Goal: Task Accomplishment & Management: Complete application form

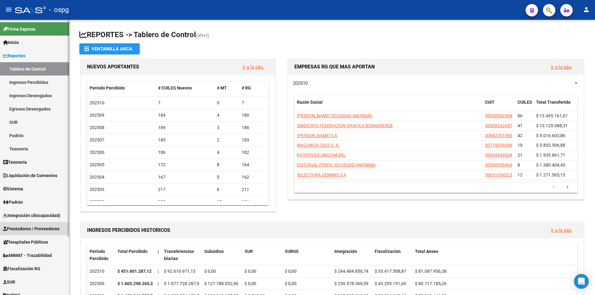
click at [30, 234] on link "Prestadores / Proveedores" at bounding box center [34, 228] width 69 height 13
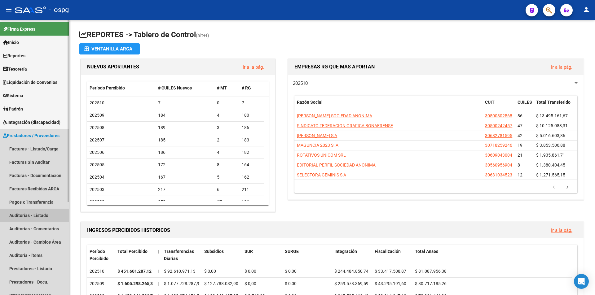
click at [28, 217] on link "Auditorías - Listado" at bounding box center [34, 215] width 69 height 13
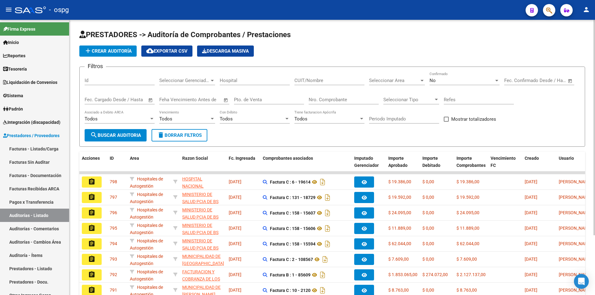
click at [451, 76] on div "No Confirmado" at bounding box center [465, 78] width 70 height 13
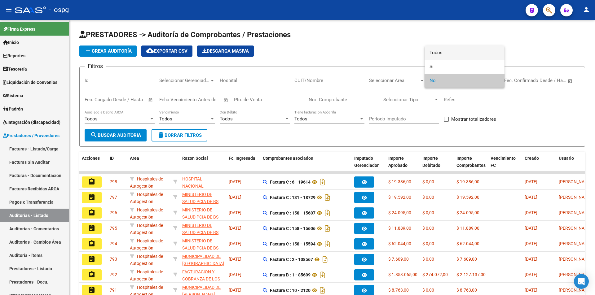
click at [459, 53] on span "Todos" at bounding box center [465, 53] width 70 height 14
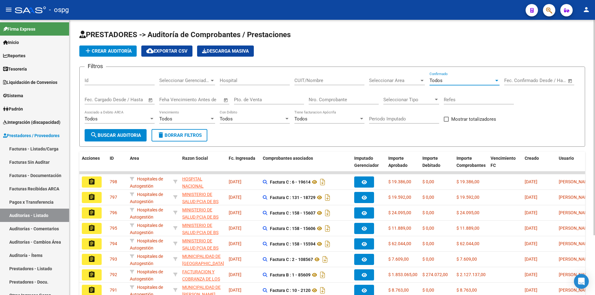
click at [328, 102] on input "Nro. Comprobante" at bounding box center [344, 100] width 70 height 6
type input "85815"
click at [111, 141] on button "search Buscar Auditoria" at bounding box center [116, 135] width 62 height 12
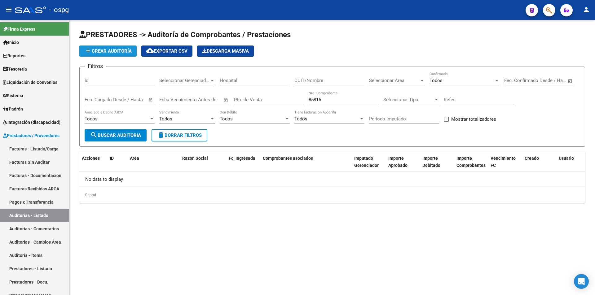
click at [108, 52] on span "add Crear Auditoría" at bounding box center [107, 51] width 47 height 6
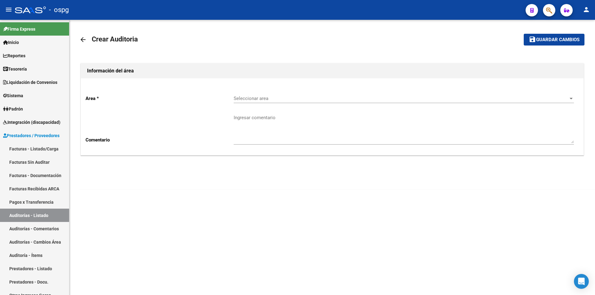
click at [307, 96] on span "Seleccionar area" at bounding box center [401, 99] width 335 height 6
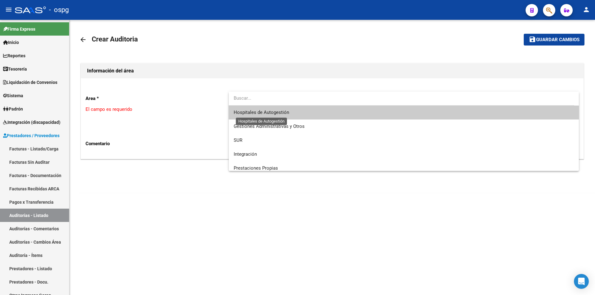
click at [262, 110] on span "Hospitales de Autogestión" at bounding box center [261, 113] width 55 height 6
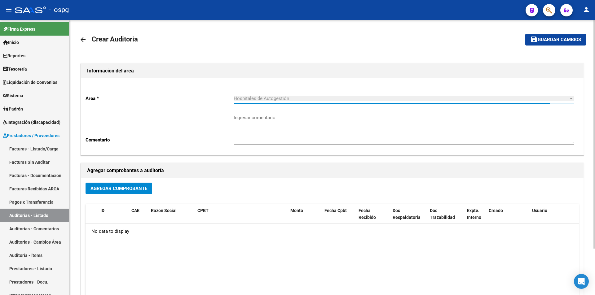
click at [126, 194] on button "Agregar Comprobante" at bounding box center [119, 188] width 67 height 11
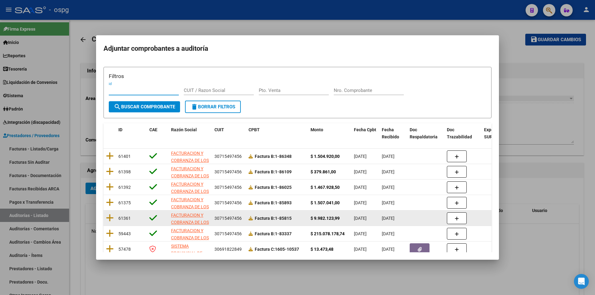
scroll to position [48, 0]
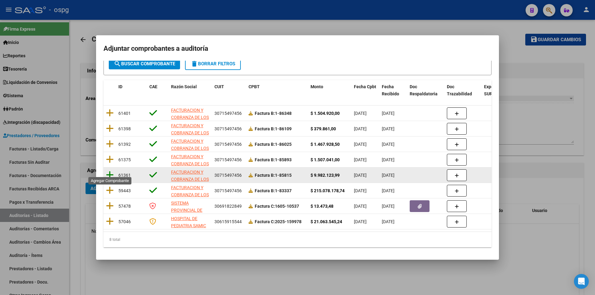
click at [109, 171] on icon at bounding box center [110, 175] width 8 height 9
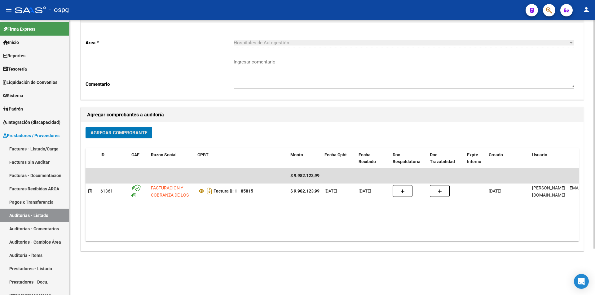
scroll to position [0, 0]
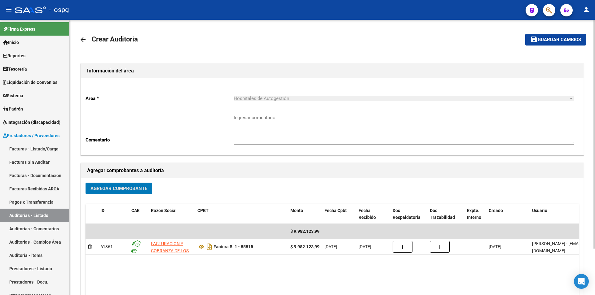
click at [548, 39] on span "Guardar cambios" at bounding box center [559, 40] width 43 height 6
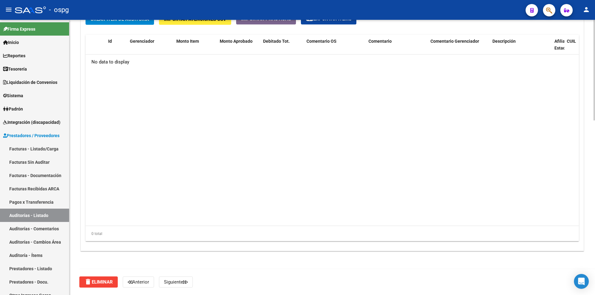
scroll to position [416, 0]
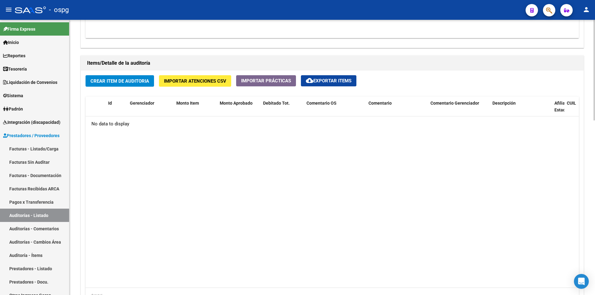
click at [201, 81] on span "Importar Atenciones CSV" at bounding box center [195, 81] width 62 height 6
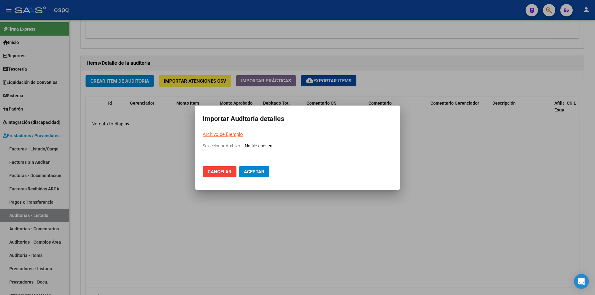
click at [221, 130] on mat-dialog-container "Importar Auditoría detalles Archivo de Ejemplo Seleccionar Archivo Cancelar Ace…" at bounding box center [297, 148] width 205 height 84
click at [221, 135] on link "Archivo de Ejemplo" at bounding box center [223, 135] width 40 height 6
click at [286, 143] on input "Seleccionar Archivo" at bounding box center [286, 146] width 82 height 6
type input "C:\fakepath\Auditoria-demo-saas-total (15).csv"
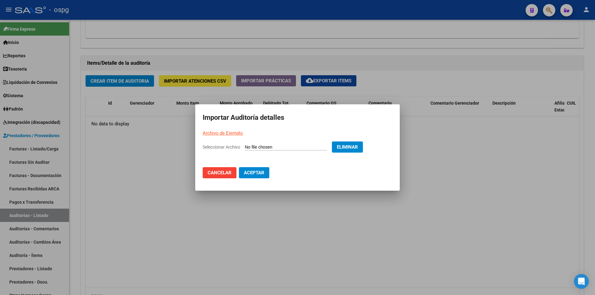
click at [250, 171] on span "Aceptar" at bounding box center [254, 173] width 20 height 6
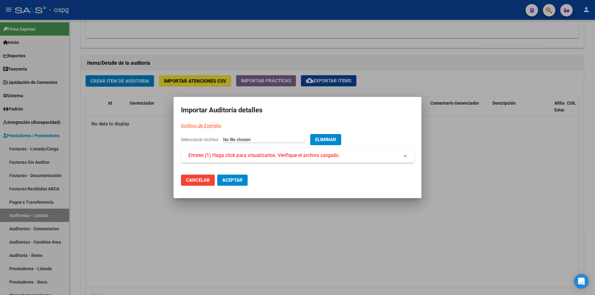
click at [268, 157] on span "Errores (1) Haga click para visualizarlos. Verifique el archivo cargado." at bounding box center [263, 155] width 151 height 7
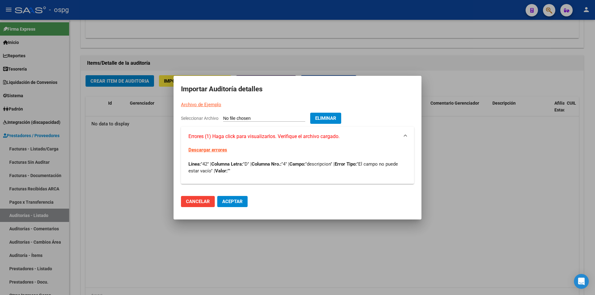
click at [331, 118] on span "Eliminar" at bounding box center [325, 119] width 21 height 6
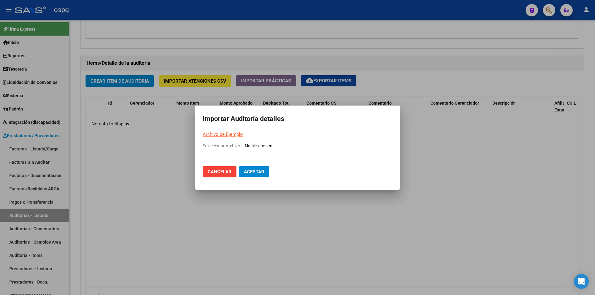
click at [266, 143] on div "Seleccionar Archivo" at bounding box center [298, 149] width 190 height 12
click at [266, 143] on input "Seleccionar Archivo" at bounding box center [286, 146] width 82 height 6
type input "C:\fakepath\Auditoria-demo-saas-total (15).csv"
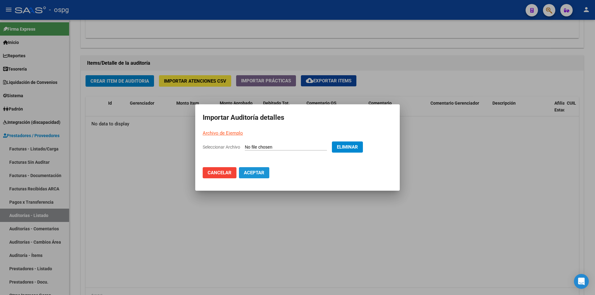
click at [266, 178] on button "Aceptar" at bounding box center [254, 172] width 30 height 11
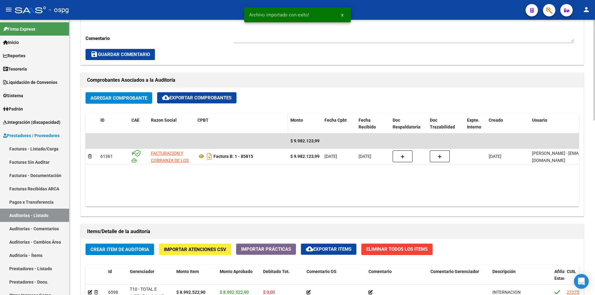
scroll to position [341, 0]
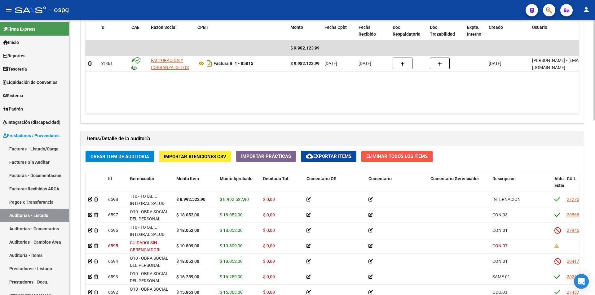
click at [383, 155] on span "Eliminar Todos los Items" at bounding box center [396, 157] width 61 height 6
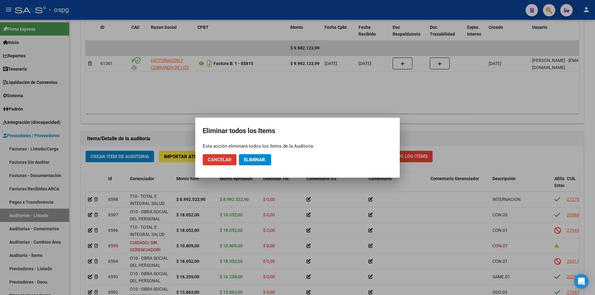
click at [255, 160] on span "Eliminar." at bounding box center [255, 160] width 22 height 6
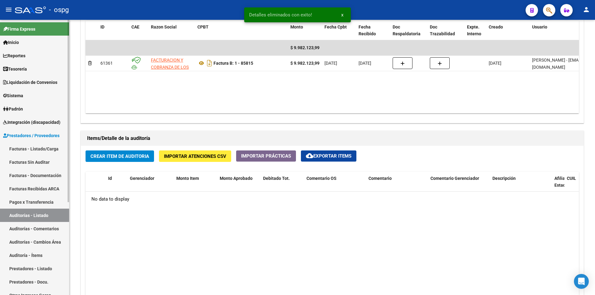
scroll to position [341, 0]
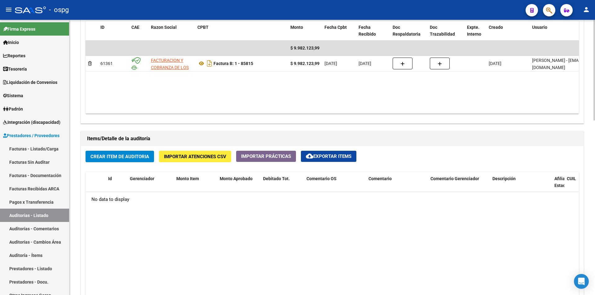
click at [193, 155] on span "Importar Atenciones CSV" at bounding box center [195, 157] width 62 height 6
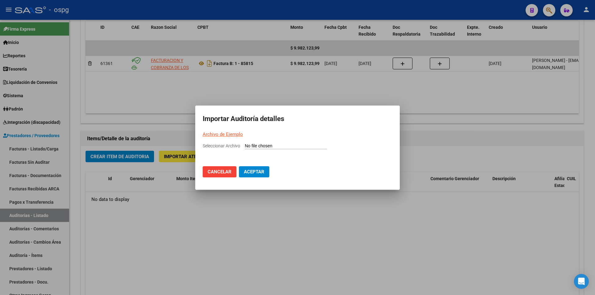
click at [262, 142] on mat-dialog-container "Importar Auditoría detalles Archivo de Ejemplo Seleccionar Archivo Cancelar Ace…" at bounding box center [297, 148] width 205 height 84
click at [263, 146] on input "Seleccionar Archivo" at bounding box center [286, 146] width 82 height 6
type input "C:\fakepath\Auditoria-demo-saas-total (15).csv"
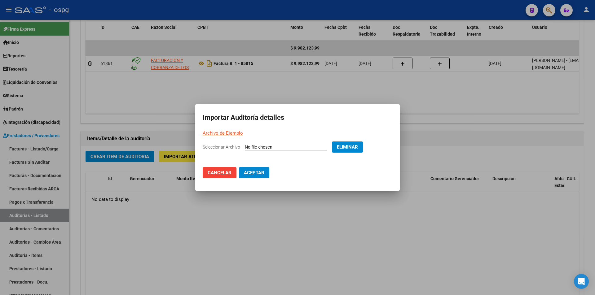
click at [249, 175] on span "Aceptar" at bounding box center [254, 173] width 20 height 6
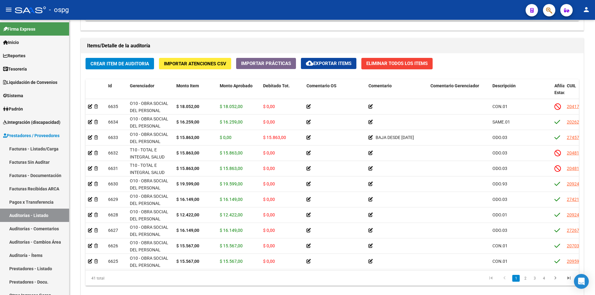
scroll to position [0, 0]
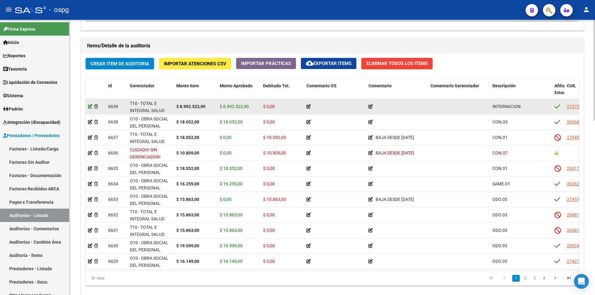
click at [90, 106] on icon at bounding box center [90, 106] width 4 height 4
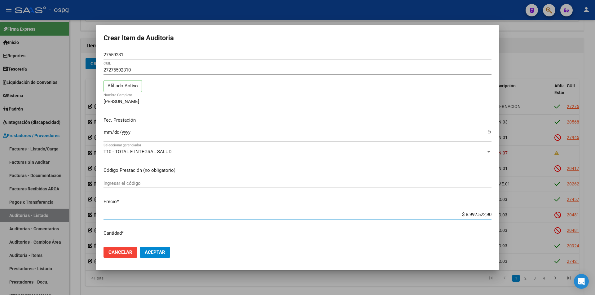
click at [484, 216] on input "$ 8.992.522,90" at bounding box center [298, 215] width 388 height 6
type input "$ 89.925.229,90"
type input "$ 8.992.522,90"
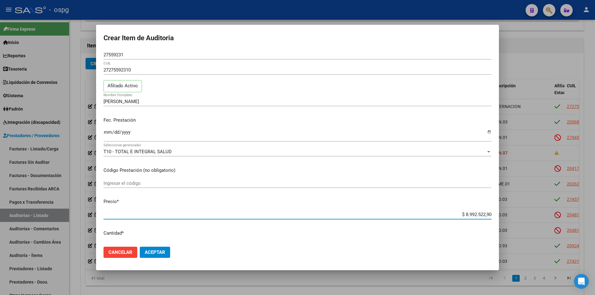
type input "$ 89.925.229,90"
type input "$ 899.252.299,90"
type input "$ 89.925.229,90"
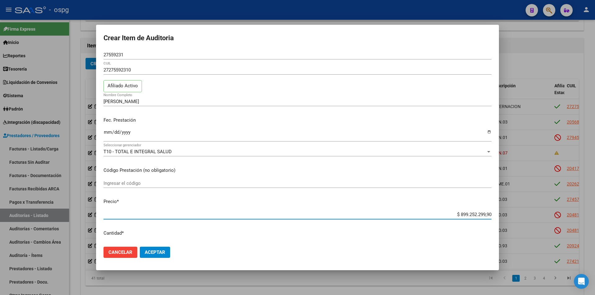
type input "$ 89.925.229,90"
type input "$ 8.992.522,90"
type input "$ 89.925.229,90"
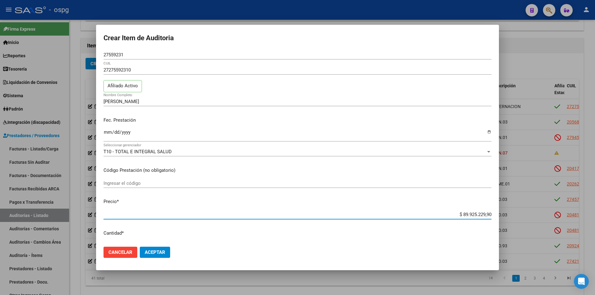
type input "$ 8.992.522,90"
type input "$ 89.925.229,90"
type input "$ 899.252.299,90"
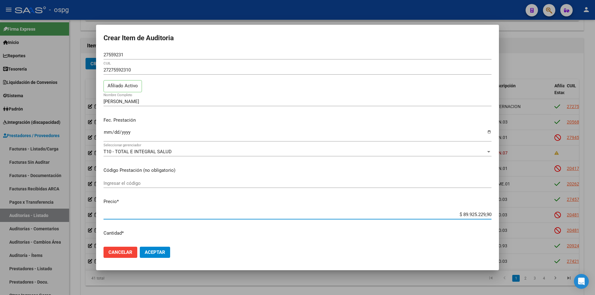
type input "$ 899.252.299,90"
type input "$ 89.925.229,90"
type input "$ 899.252.299,90"
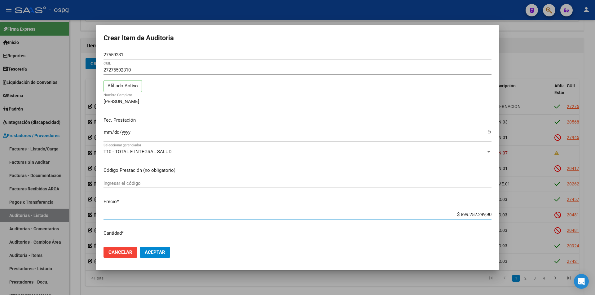
type input "$ 89.925.229,90"
drag, startPoint x: 443, startPoint y: 214, endPoint x: 500, endPoint y: 221, distance: 57.5
click at [500, 221] on div "Crear Item de Auditoria 27559231 Nro Documento 27275592310 CUIL Afiliado Activo…" at bounding box center [297, 147] width 595 height 295
type input "$ 0,08"
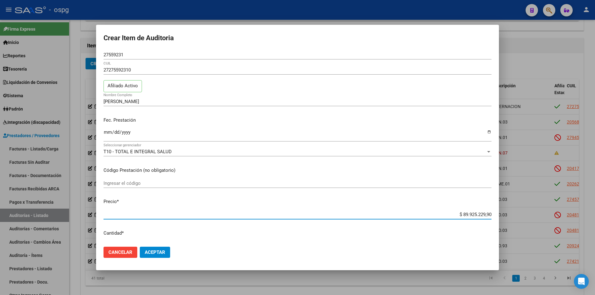
type input "$ 0,08"
type input "$ 0,89"
type input "$ 8,99"
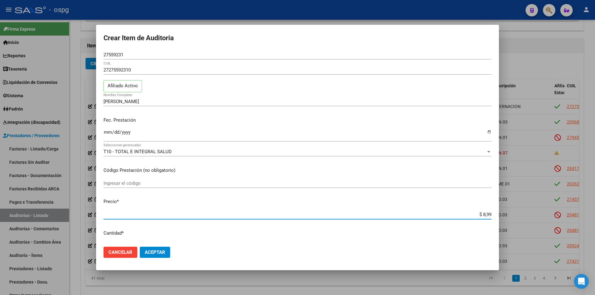
type input "$ 89,92"
type input "$ 899,25"
type input "$ 8.992,52"
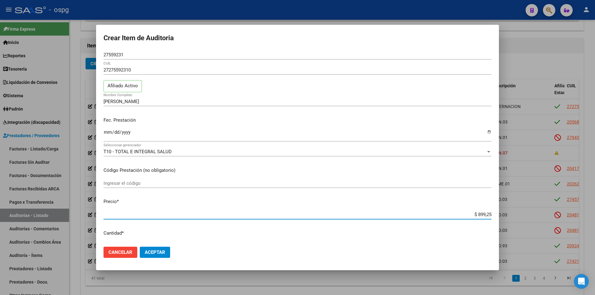
type input "$ 8.992,52"
type input "$ 89.925,22"
type input "$ 899.252,29"
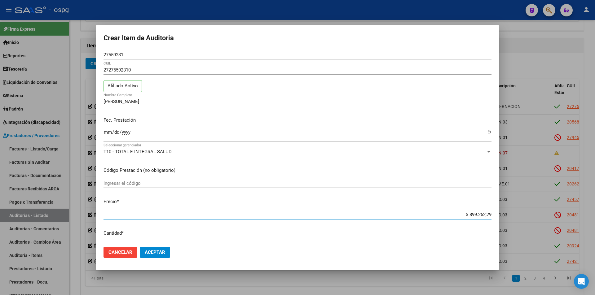
type input "$ 8.992.522,99"
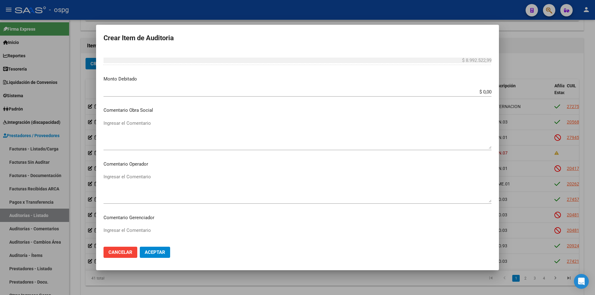
scroll to position [355, 0]
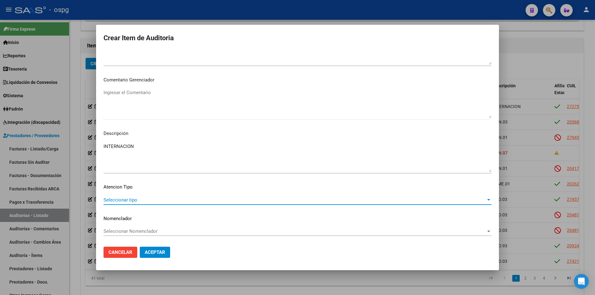
click at [142, 202] on span "Seleccionar tipo" at bounding box center [295, 200] width 382 height 6
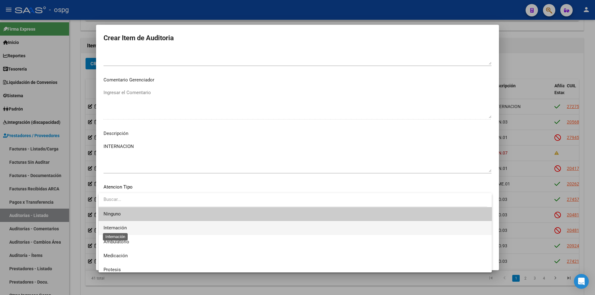
click at [121, 229] on span "Internación" at bounding box center [115, 228] width 23 height 6
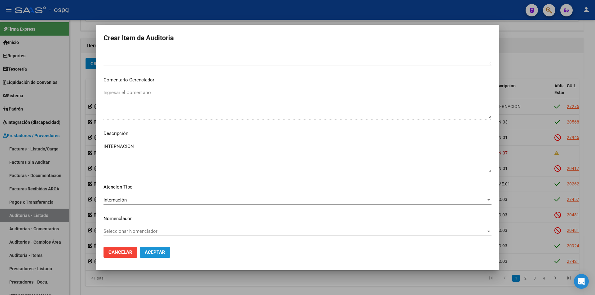
click at [145, 252] on span "Aceptar" at bounding box center [155, 253] width 20 height 6
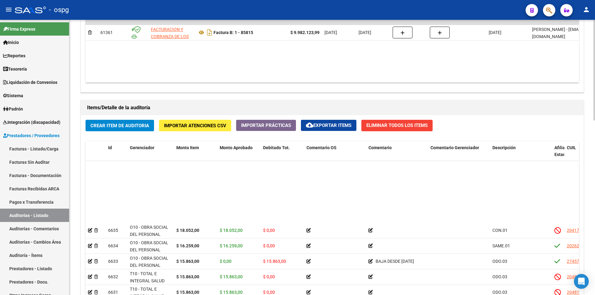
scroll to position [62, 0]
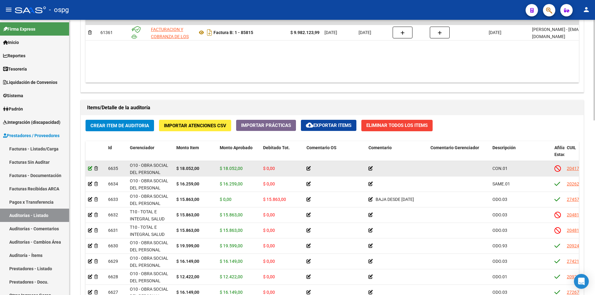
click at [90, 168] on icon at bounding box center [90, 168] width 4 height 4
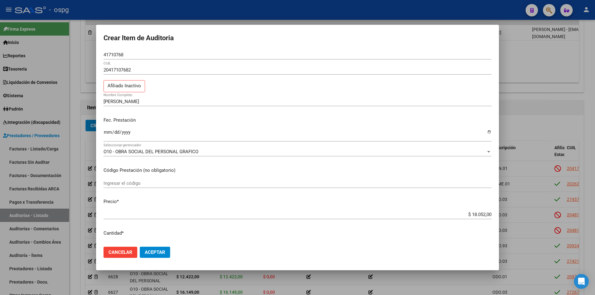
click at [103, 55] on mat-dialog-content "41710768 Nro Documento 20417107682 CUIL Afiliado Inactivo [PERSON_NAME] Nombre …" at bounding box center [297, 146] width 403 height 192
drag, startPoint x: 125, startPoint y: 54, endPoint x: 100, endPoint y: 54, distance: 25.4
click at [100, 54] on mat-dialog-content "41710768 Nro Documento 20417107682 CUIL Afiliado Inactivo [PERSON_NAME] Nombre …" at bounding box center [297, 146] width 403 height 192
paste input "41710768"
type input "41710768"
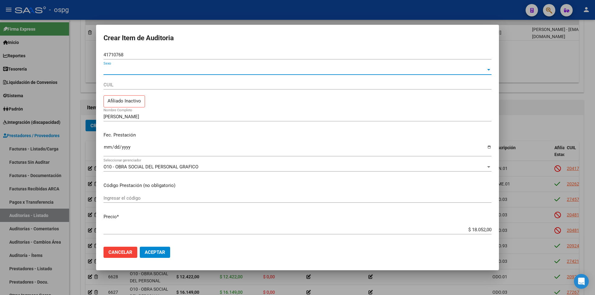
click at [120, 70] on span "Sexo" at bounding box center [295, 70] width 382 height 6
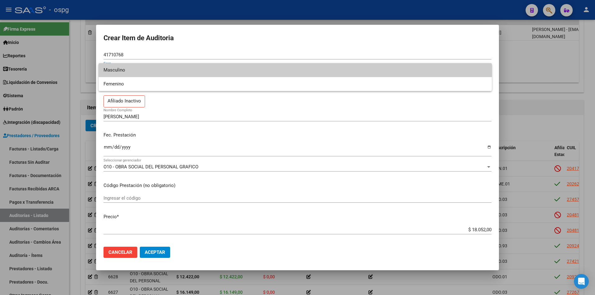
click at [123, 73] on span "Masculino" at bounding box center [295, 70] width 383 height 14
type input "20417107682"
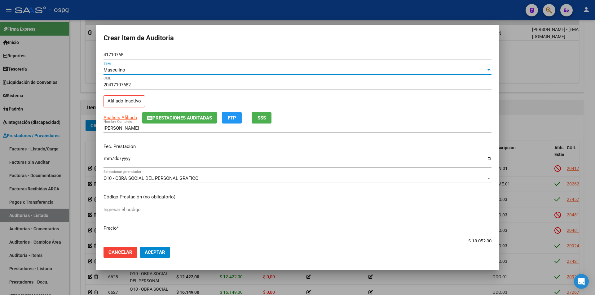
click at [266, 117] on span "SSS" at bounding box center [262, 118] width 8 height 6
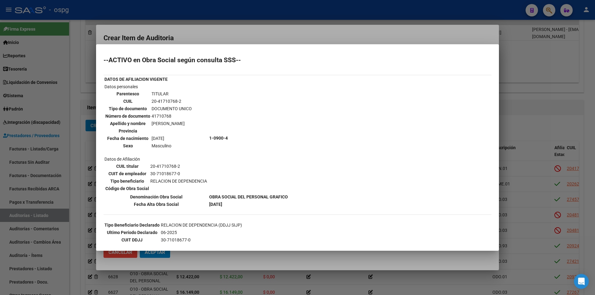
click at [297, 37] on div at bounding box center [297, 147] width 595 height 295
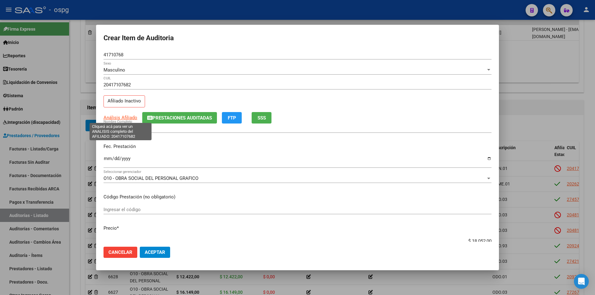
click at [131, 118] on span "Análisis Afiliado" at bounding box center [121, 118] width 34 height 6
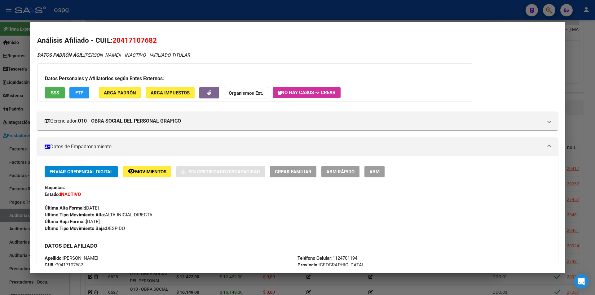
click at [58, 94] on span "SSS" at bounding box center [55, 93] width 8 height 6
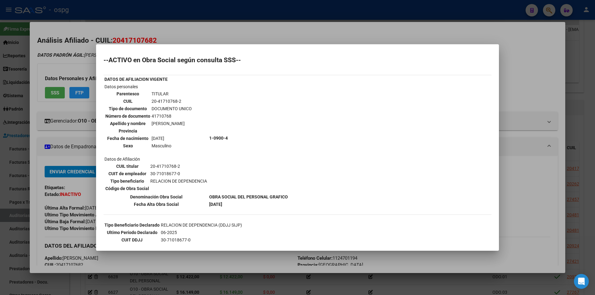
click at [342, 34] on div at bounding box center [297, 147] width 595 height 295
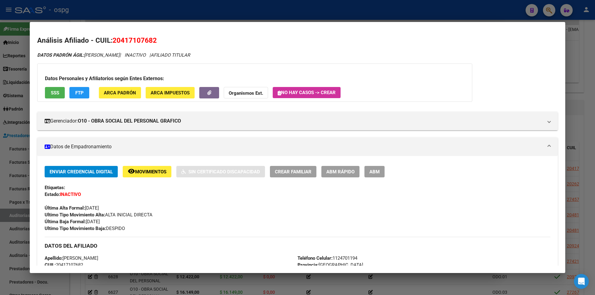
click at [224, 16] on div at bounding box center [297, 147] width 595 height 295
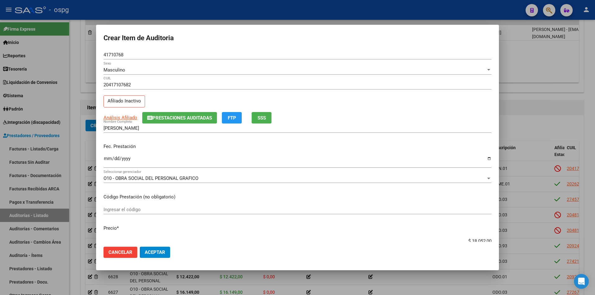
click at [260, 17] on div at bounding box center [297, 147] width 595 height 295
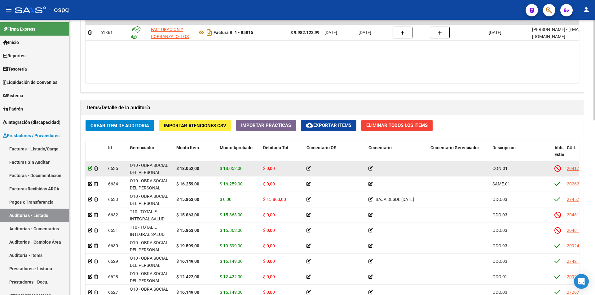
click at [90, 168] on icon at bounding box center [90, 168] width 4 height 4
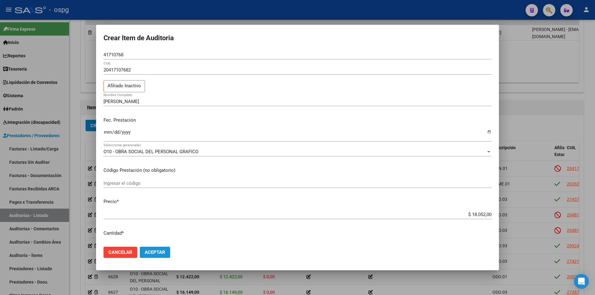
click at [152, 255] on span "Aceptar" at bounding box center [155, 253] width 20 height 6
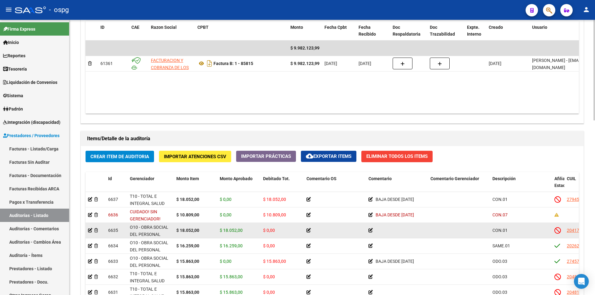
scroll to position [0, 0]
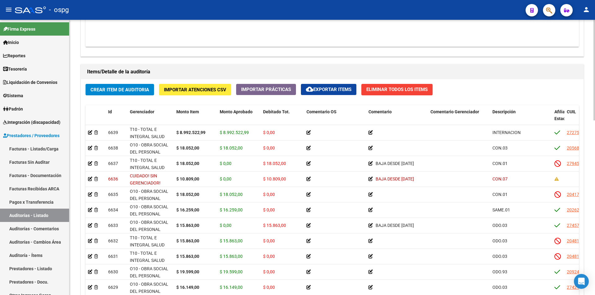
click at [595, 188] on div at bounding box center [594, 219] width 2 height 101
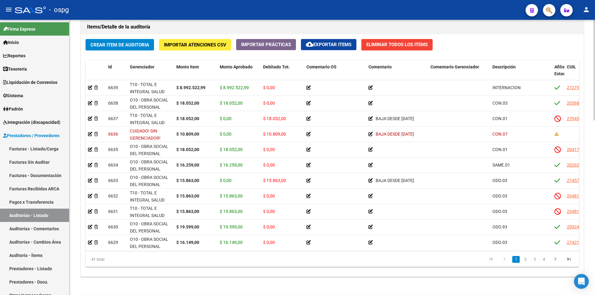
scroll to position [463, 0]
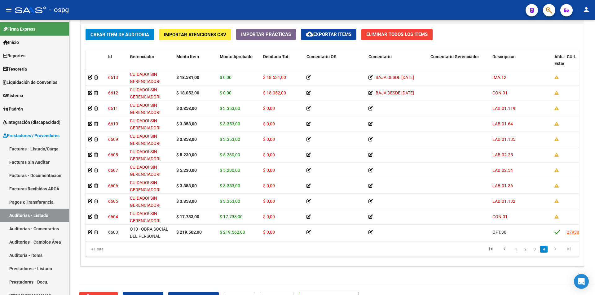
scroll to position [470, 0]
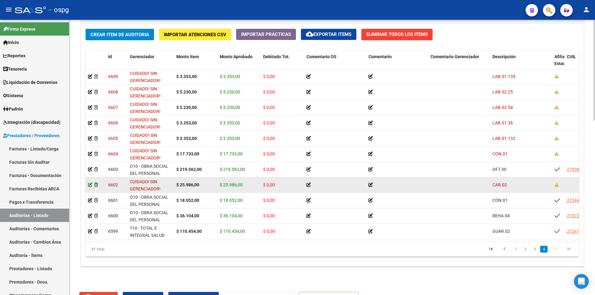
click at [90, 183] on icon at bounding box center [90, 185] width 4 height 4
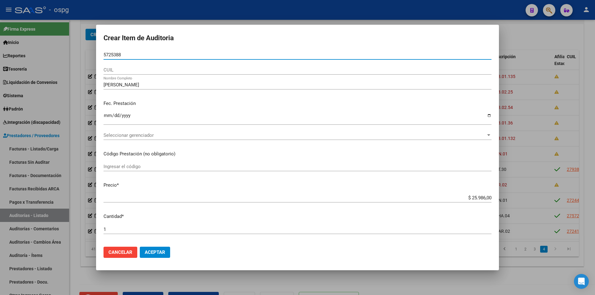
drag, startPoint x: 130, startPoint y: 54, endPoint x: 92, endPoint y: 57, distance: 38.0
click at [92, 57] on div "Crear Item de Auditoria 5725388 Nro Documento CUIL [PERSON_NAME] Nombre Complet…" at bounding box center [297, 147] width 595 height 295
paste input "5725388"
click at [105, 54] on input "5725388" at bounding box center [298, 55] width 388 height 6
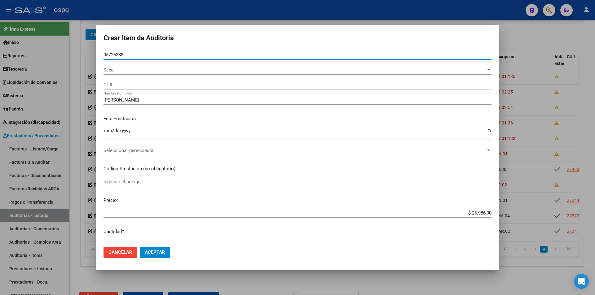
type input "05725388"
click at [117, 72] on span "Sexo" at bounding box center [295, 70] width 382 height 6
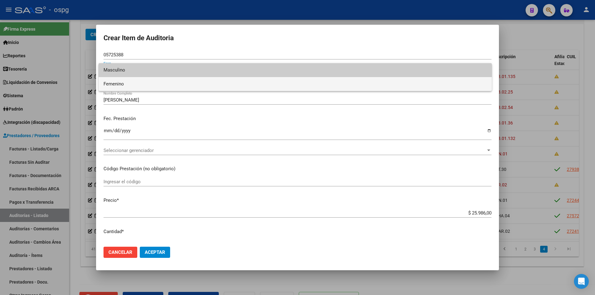
click at [118, 83] on span "Femenino" at bounding box center [295, 84] width 383 height 14
type input "27057253881"
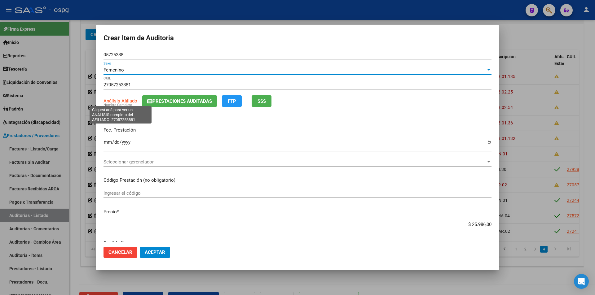
click at [131, 101] on span "Análisis Afiliado" at bounding box center [121, 101] width 34 height 6
type textarea "27057253881"
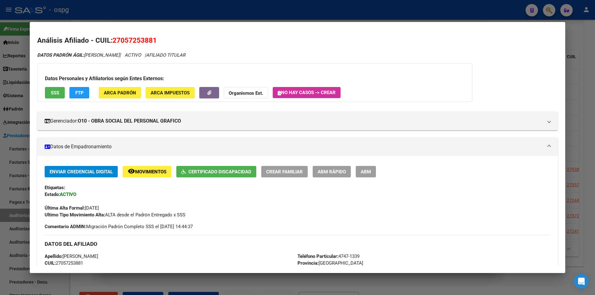
scroll to position [155, 0]
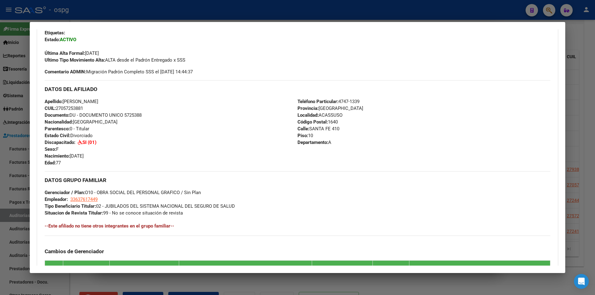
click at [186, 13] on div at bounding box center [297, 147] width 595 height 295
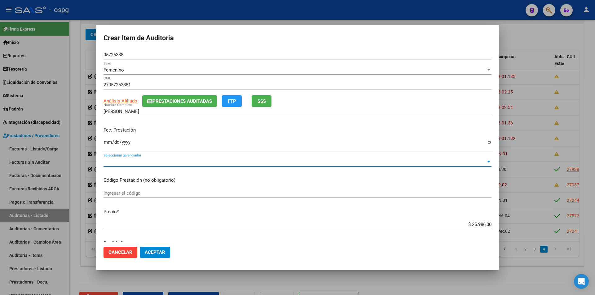
click at [133, 161] on span "Seleccionar gerenciador" at bounding box center [295, 162] width 382 height 6
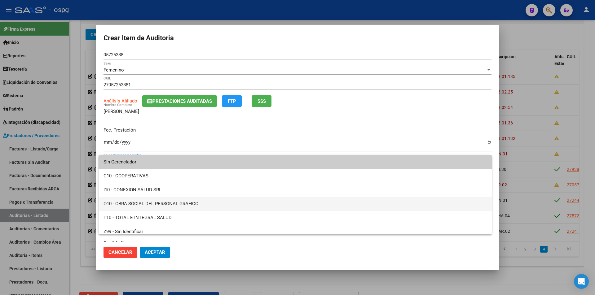
click at [148, 204] on span "O10 - OBRA SOCIAL DEL PERSONAL GRAFICO" at bounding box center [295, 204] width 383 height 14
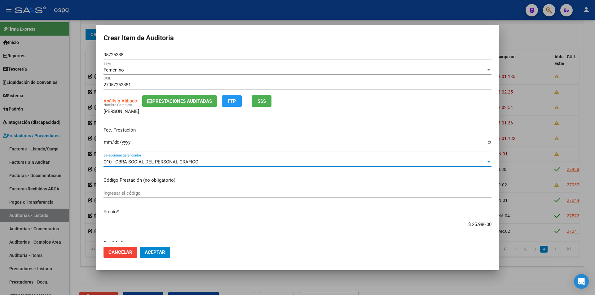
click at [167, 253] on button "Aceptar" at bounding box center [155, 252] width 30 height 11
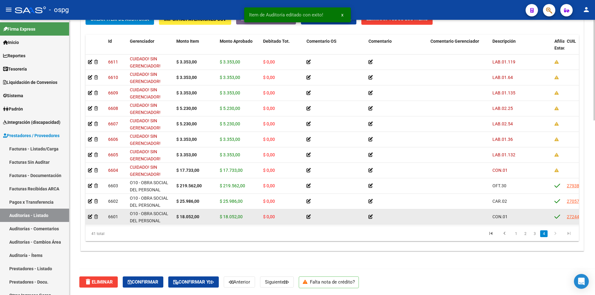
scroll to position [470, 0]
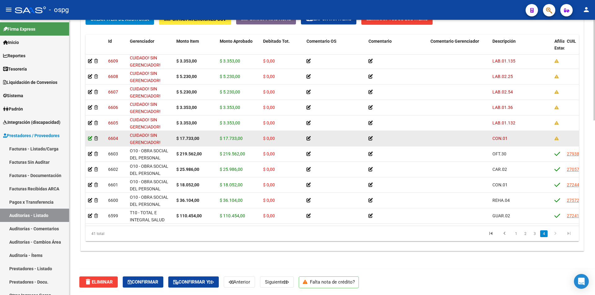
click at [90, 136] on icon at bounding box center [90, 138] width 4 height 4
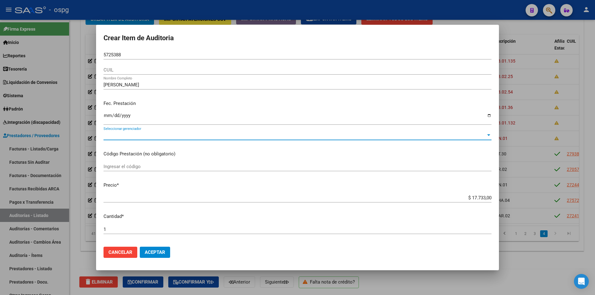
click at [152, 136] on span "Seleccionar gerenciador" at bounding box center [295, 136] width 382 height 6
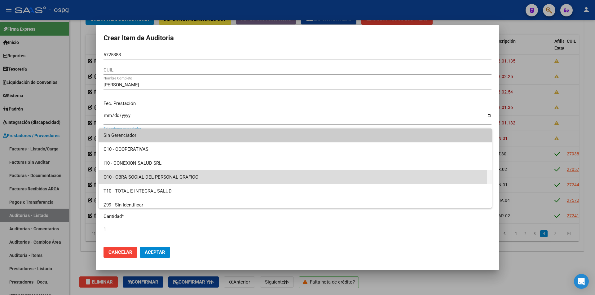
click at [151, 177] on span "O10 - OBRA SOCIAL DEL PERSONAL GRAFICO" at bounding box center [295, 177] width 383 height 14
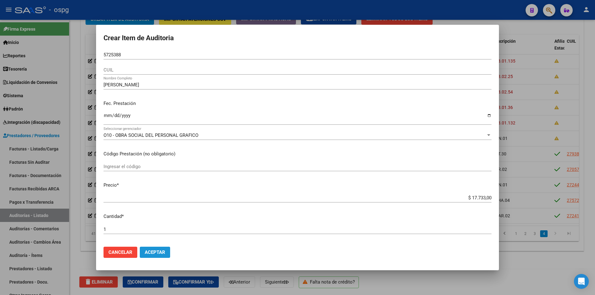
click at [151, 251] on span "Aceptar" at bounding box center [155, 253] width 20 height 6
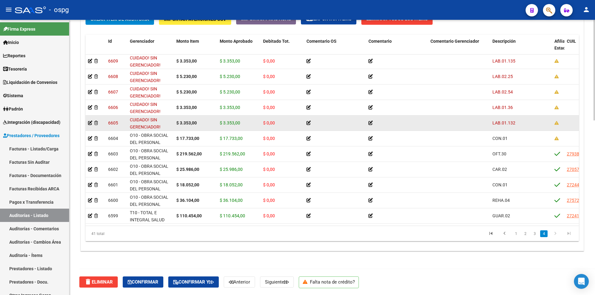
click at [87, 117] on datatable-body-cell at bounding box center [96, 123] width 20 height 15
click at [90, 121] on icon at bounding box center [90, 123] width 4 height 4
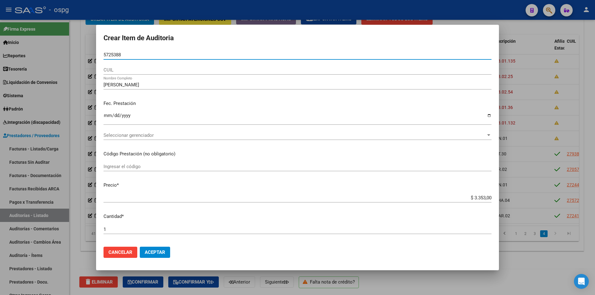
click at [130, 131] on div "Seleccionar gerenciador Seleccionar gerenciador" at bounding box center [298, 135] width 388 height 9
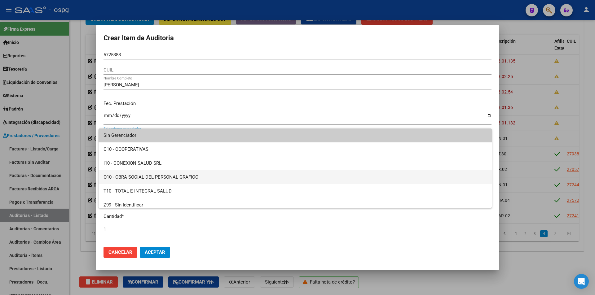
click at [138, 177] on span "O10 - OBRA SOCIAL DEL PERSONAL GRAFICO" at bounding box center [295, 177] width 383 height 14
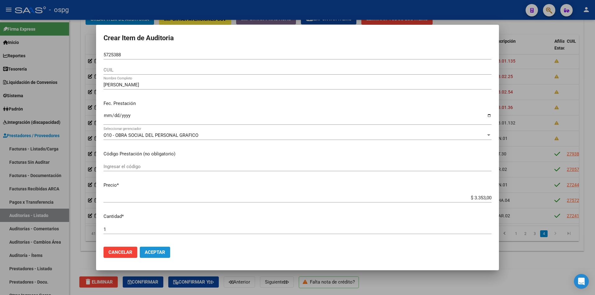
click at [154, 252] on span "Aceptar" at bounding box center [155, 253] width 20 height 6
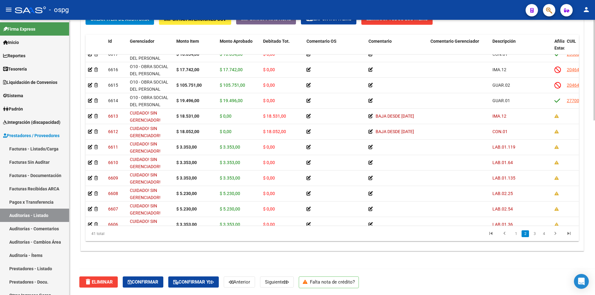
scroll to position [336, 0]
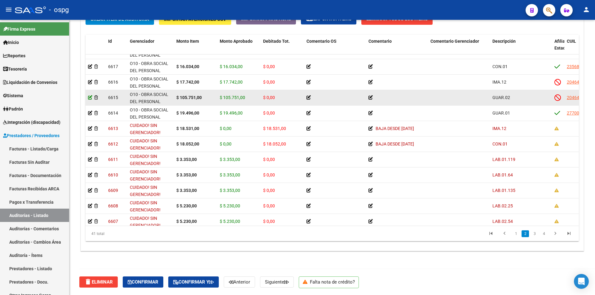
click at [90, 96] on icon at bounding box center [90, 97] width 4 height 4
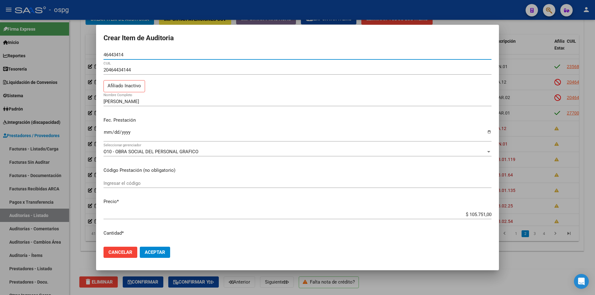
click at [105, 55] on input "46443414" at bounding box center [298, 55] width 388 height 6
type input "46443414"
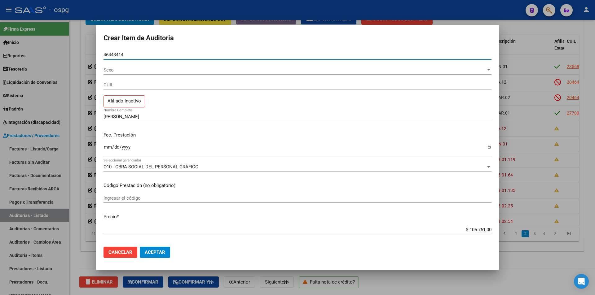
click at [122, 73] on span "Sexo" at bounding box center [295, 70] width 382 height 6
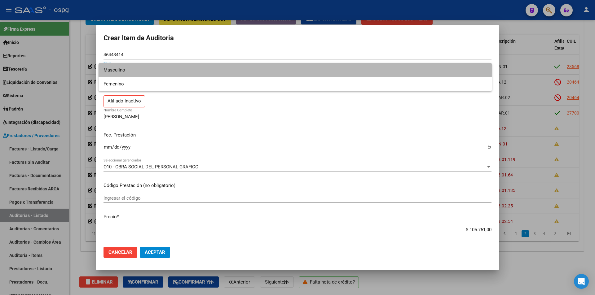
click at [131, 70] on span "Masculino" at bounding box center [295, 70] width 383 height 14
type input "20464434144"
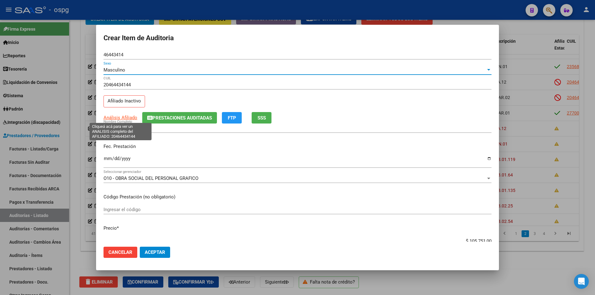
click at [129, 117] on span "Análisis Afiliado" at bounding box center [121, 118] width 34 height 6
type textarea "20464434144"
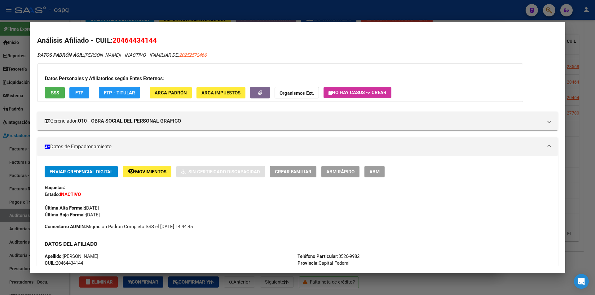
click at [58, 94] on span "SSS" at bounding box center [55, 93] width 8 height 6
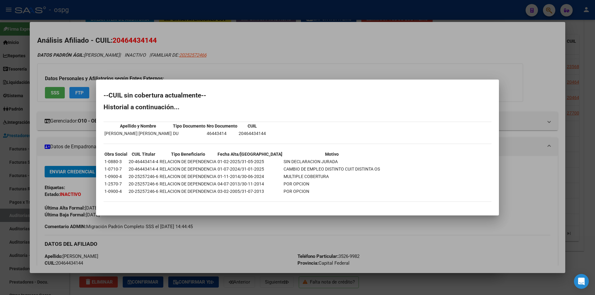
click at [336, 61] on div at bounding box center [297, 147] width 595 height 295
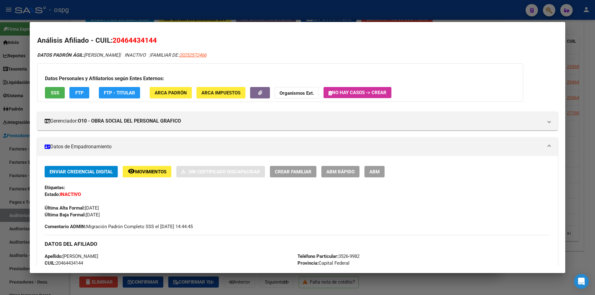
click at [262, 13] on div at bounding box center [297, 147] width 595 height 295
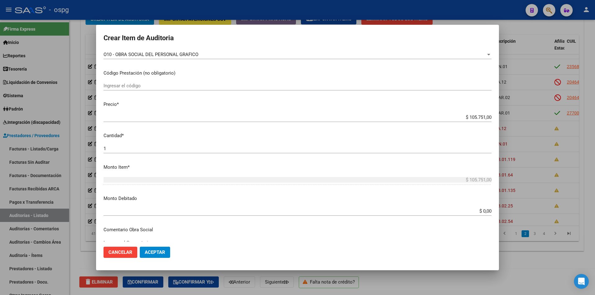
scroll to position [217, 0]
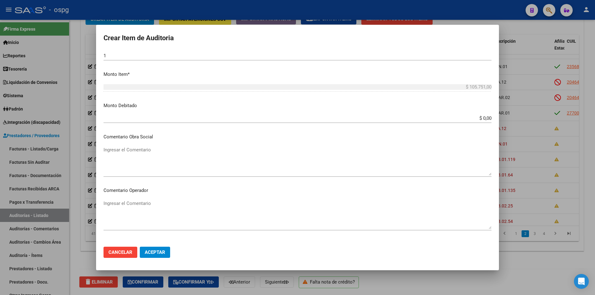
click at [465, 115] on div "$ 0,00 Ingresar el monto" at bounding box center [298, 118] width 388 height 9
drag, startPoint x: 465, startPoint y: 115, endPoint x: 511, endPoint y: 115, distance: 46.5
click at [511, 115] on div "Crear Item de Auditoria 46443414 Nro Documento Masculino Sexo 20464434144 CUIL …" at bounding box center [297, 147] width 595 height 295
click at [469, 117] on input "$ 0,00" at bounding box center [298, 119] width 388 height 6
drag, startPoint x: 464, startPoint y: 118, endPoint x: 494, endPoint y: 123, distance: 30.5
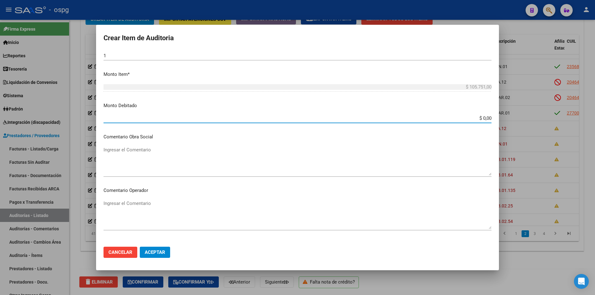
click at [494, 123] on mat-dialog-content "46443414 Nro Documento Masculino Sexo 20464434144 CUIL Afiliado Inactivo Anális…" at bounding box center [297, 146] width 403 height 192
type input "$ 105.751,00"
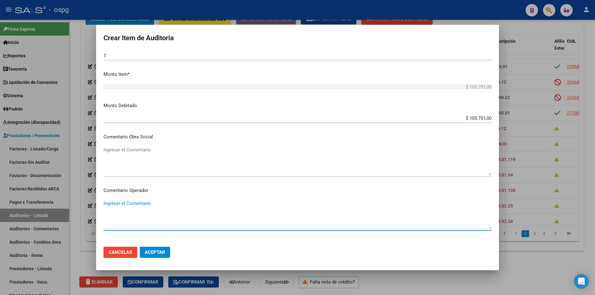
scroll to position [382, 0]
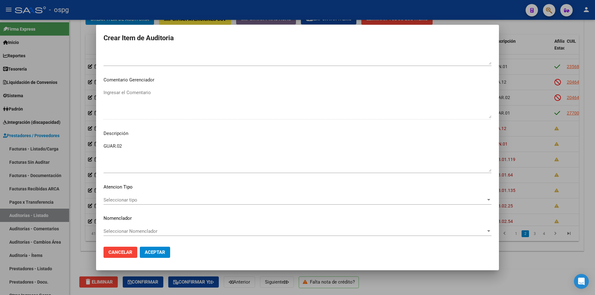
click at [165, 142] on div "GUAR.02 Ingresar el Descripción" at bounding box center [298, 158] width 388 height 32
click at [160, 147] on textarea "GUAR.02" at bounding box center [298, 157] width 388 height 29
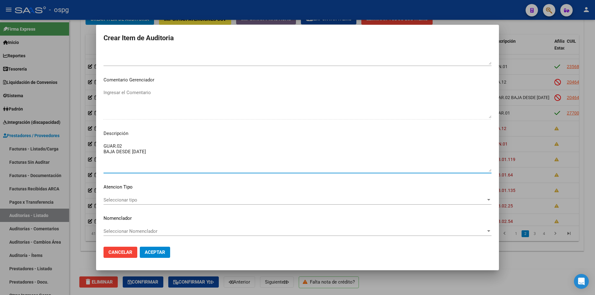
type textarea "GUAR.02 BAJA DESDE [DATE]"
click at [152, 196] on div "Seleccionar tipo Seleccionar tipo" at bounding box center [298, 200] width 388 height 9
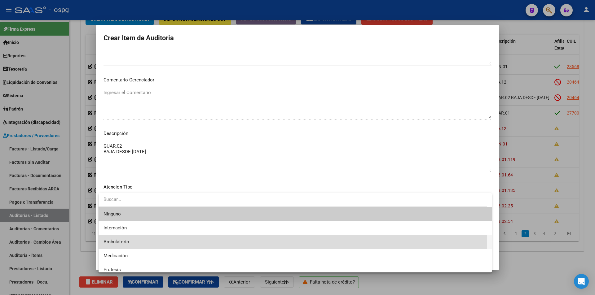
click at [130, 239] on span "Ambulatorio" at bounding box center [295, 242] width 383 height 14
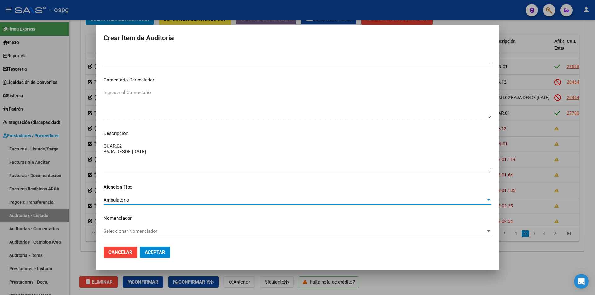
click at [153, 252] on span "Aceptar" at bounding box center [155, 253] width 20 height 6
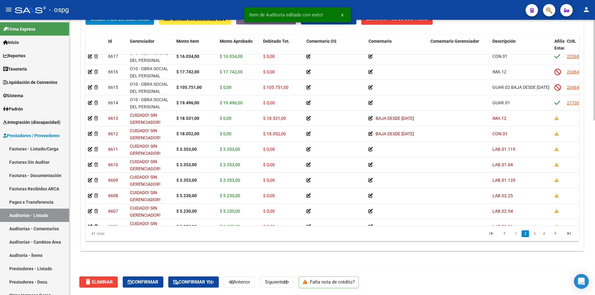
scroll to position [315, 0]
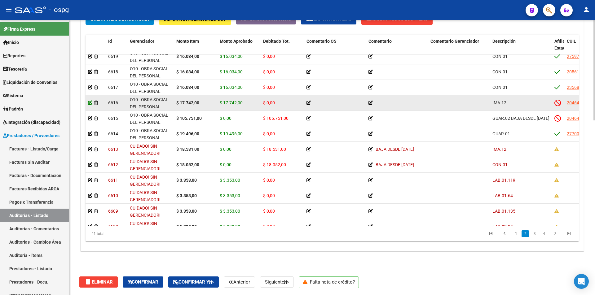
click at [90, 104] on icon at bounding box center [90, 103] width 4 height 4
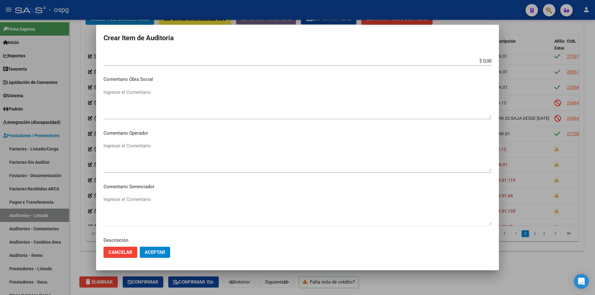
scroll to position [341, 0]
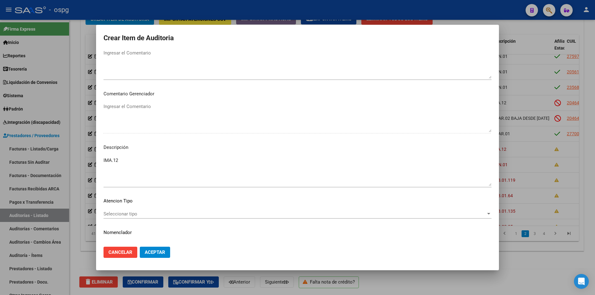
click at [120, 163] on textarea "IMA.12" at bounding box center [298, 171] width 388 height 29
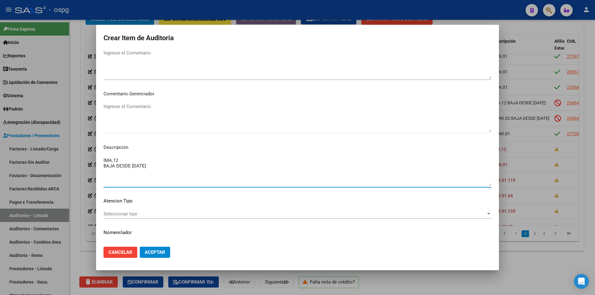
type textarea "IMA.12 BAJA DESDE [DATE]"
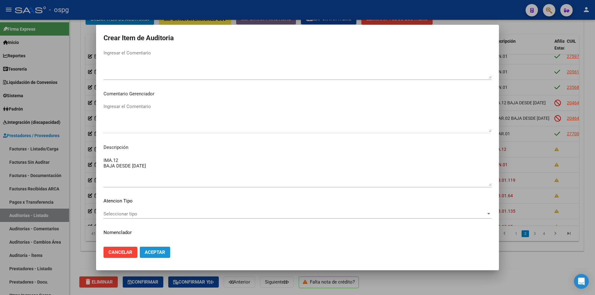
click at [154, 249] on button "Aceptar" at bounding box center [155, 252] width 30 height 11
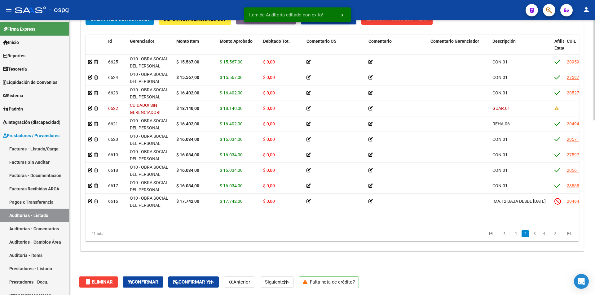
scroll to position [186, 0]
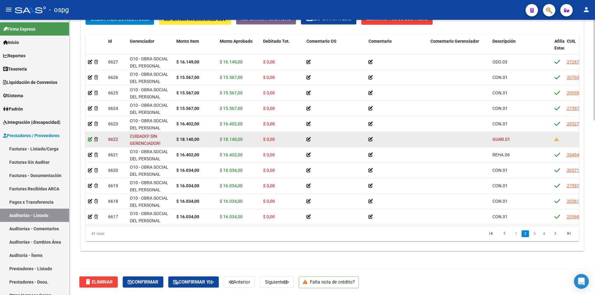
click at [90, 139] on icon at bounding box center [90, 139] width 4 height 4
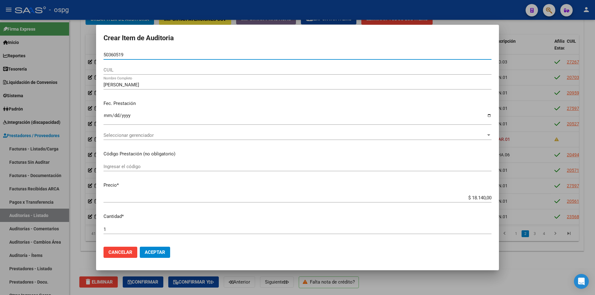
drag, startPoint x: 126, startPoint y: 56, endPoint x: 99, endPoint y: 55, distance: 27.9
click at [99, 55] on mat-dialog-content "50360519 Nro Documento CUIL [PERSON_NAME] Nombre Completo Fec. Prestación [DATE…" at bounding box center [297, 146] width 403 height 192
paste input "50360519"
type input "50360519"
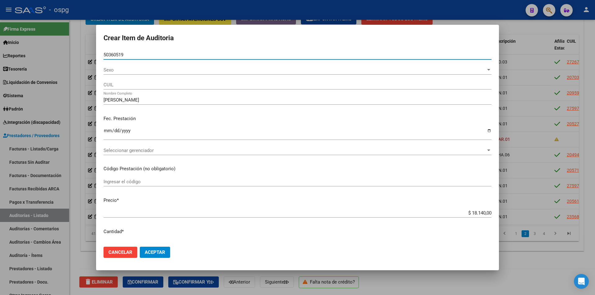
click at [121, 73] on span "Sexo" at bounding box center [295, 70] width 382 height 6
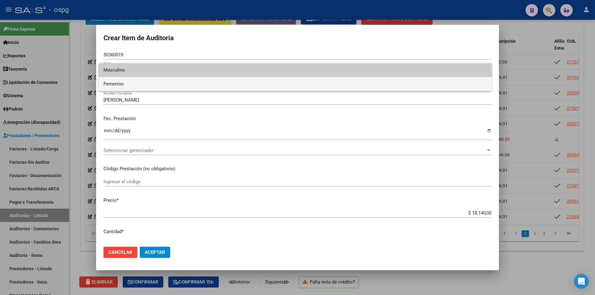
click at [117, 84] on span "Femenino" at bounding box center [295, 84] width 383 height 14
type input "27503605193"
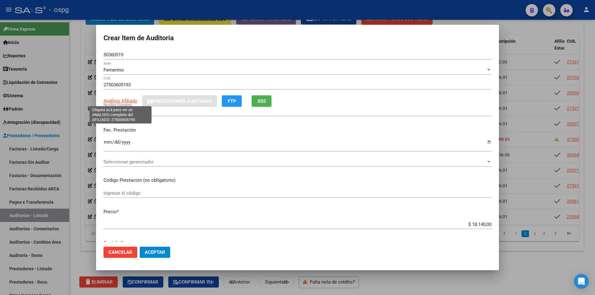
click at [120, 99] on span "Análisis Afiliado" at bounding box center [121, 101] width 34 height 6
type textarea "27503605193"
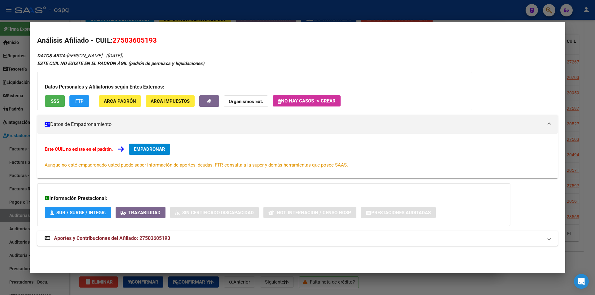
click at [54, 102] on span "SSS" at bounding box center [55, 102] width 8 height 6
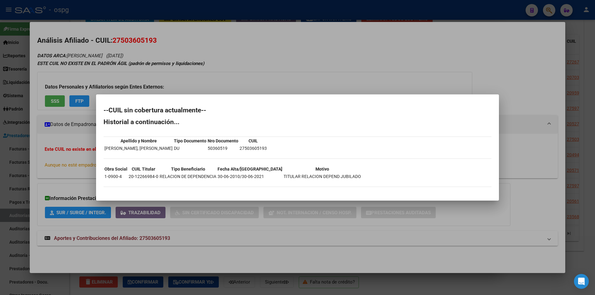
click at [329, 68] on div at bounding box center [297, 147] width 595 height 295
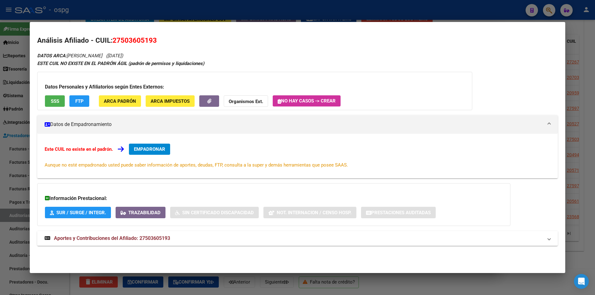
click at [228, 13] on div at bounding box center [297, 147] width 595 height 295
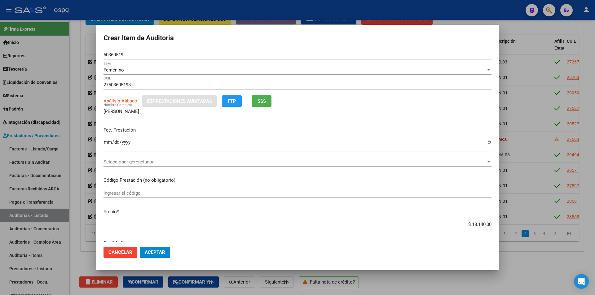
click at [265, 104] on span "SSS" at bounding box center [262, 102] width 8 height 6
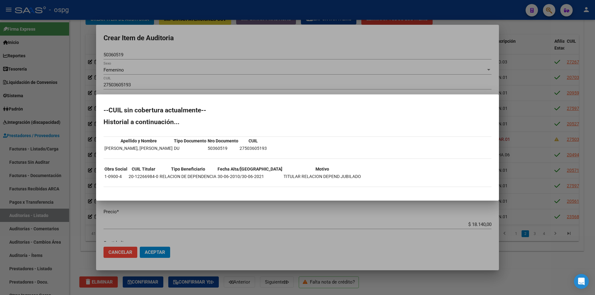
click at [367, 88] on div at bounding box center [297, 147] width 595 height 295
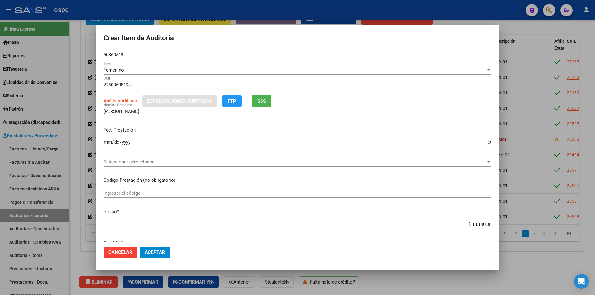
click at [333, 15] on div at bounding box center [297, 147] width 595 height 295
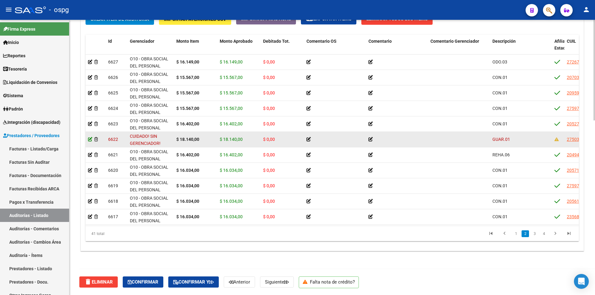
click at [90, 140] on icon at bounding box center [90, 139] width 4 height 4
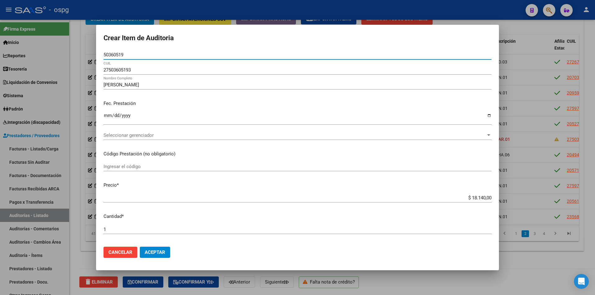
click at [206, 135] on span "Seleccionar gerenciador" at bounding box center [295, 136] width 382 height 6
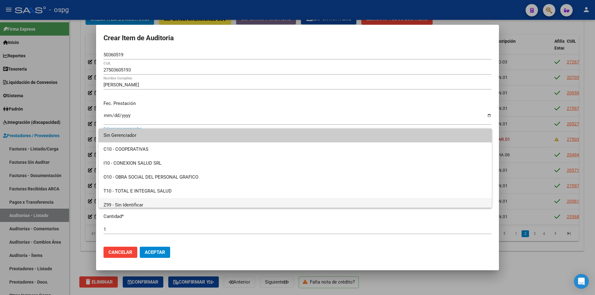
scroll to position [4, 0]
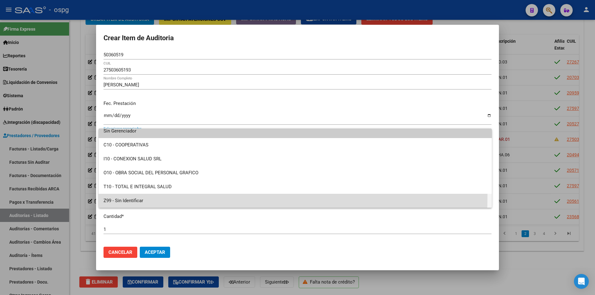
click at [128, 196] on span "Z99 - Sin Identificar" at bounding box center [295, 201] width 383 height 14
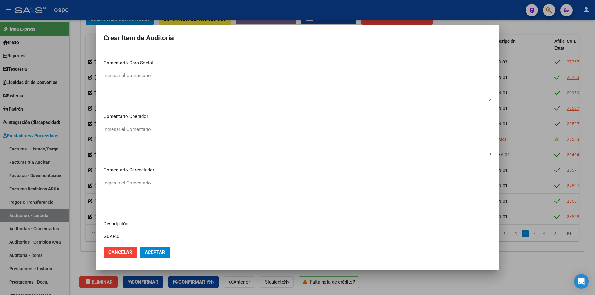
scroll to position [310, 0]
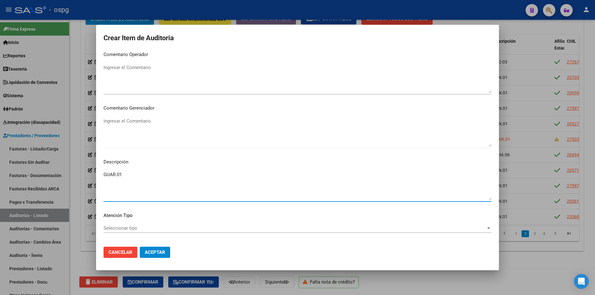
click at [130, 176] on textarea "GUAR.01" at bounding box center [298, 185] width 388 height 29
type textarea "GUAR.01 BAJA DESDE [DATE]"
click at [158, 254] on span "Aceptar" at bounding box center [155, 253] width 20 height 6
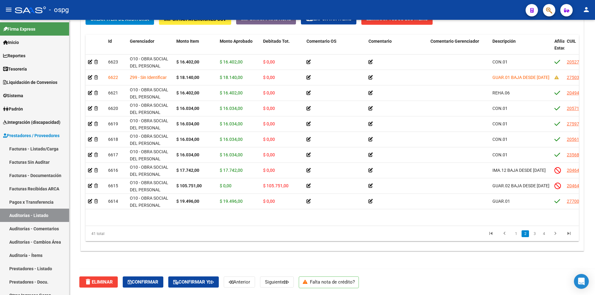
scroll to position [217, 0]
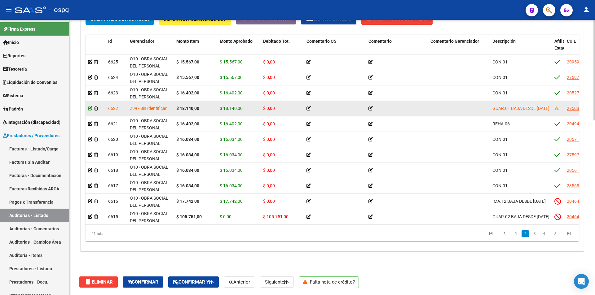
click at [90, 108] on icon at bounding box center [90, 108] width 4 height 4
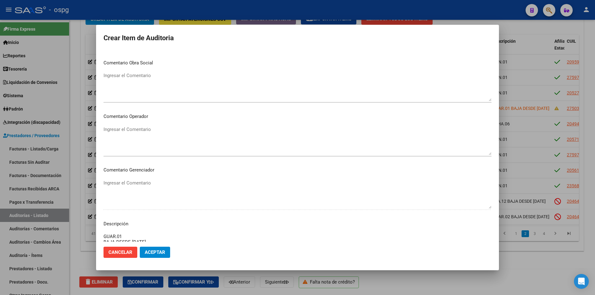
scroll to position [155, 0]
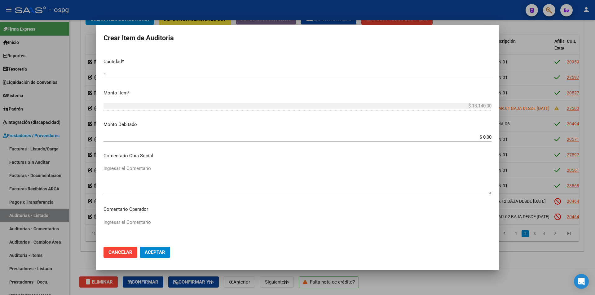
click at [450, 135] on input "$ 0,00" at bounding box center [298, 138] width 388 height 6
drag, startPoint x: 450, startPoint y: 135, endPoint x: 510, endPoint y: 140, distance: 60.7
click at [510, 140] on div "Crear Item de Auditoria 50360519 Nro Documento 27503605193 CUIL [PERSON_NAME] N…" at bounding box center [297, 147] width 595 height 295
type input "$ 18.140,00"
click at [156, 254] on span "Aceptar" at bounding box center [155, 253] width 20 height 6
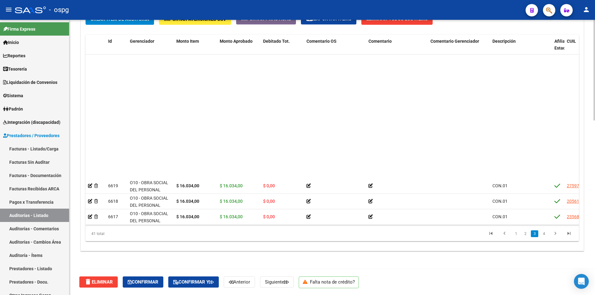
scroll to position [341, 0]
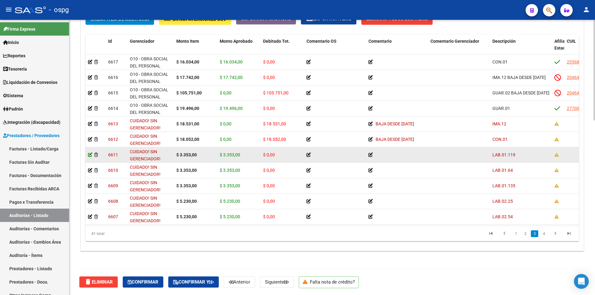
click at [90, 154] on icon at bounding box center [90, 155] width 4 height 4
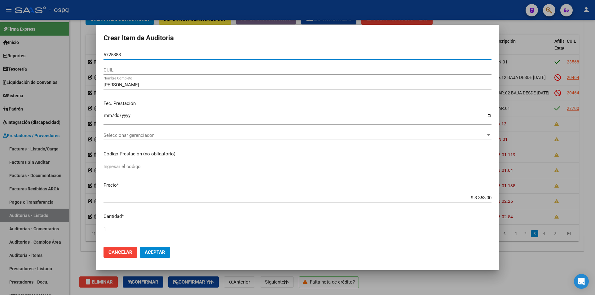
click at [131, 135] on span "Seleccionar gerenciador" at bounding box center [295, 136] width 382 height 6
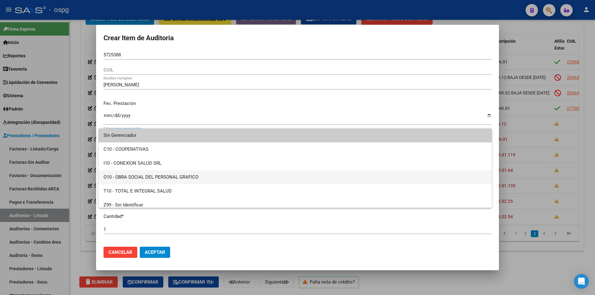
click at [139, 176] on span "O10 - OBRA SOCIAL DEL PERSONAL GRAFICO" at bounding box center [295, 177] width 383 height 14
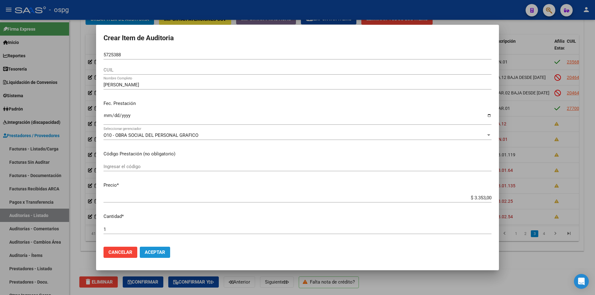
click at [158, 256] on button "Aceptar" at bounding box center [155, 252] width 30 height 11
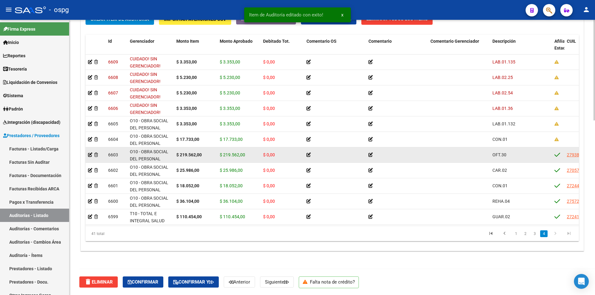
scroll to position [403, 0]
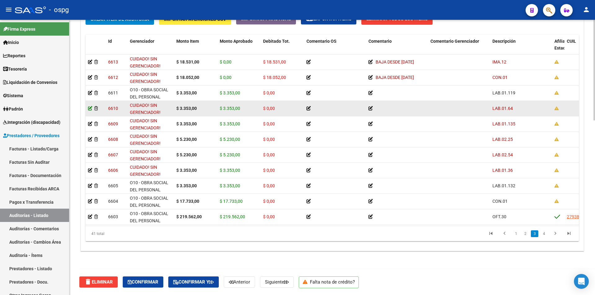
click at [89, 108] on icon at bounding box center [90, 108] width 4 height 4
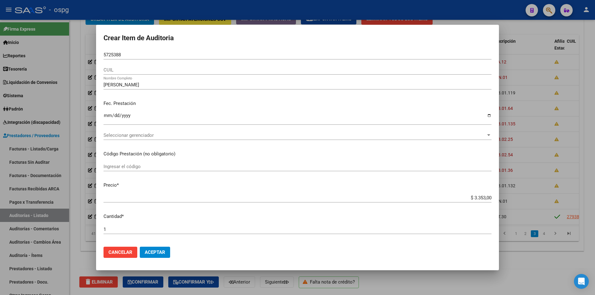
click at [122, 131] on div "Seleccionar gerenciador Seleccionar gerenciador" at bounding box center [298, 135] width 388 height 9
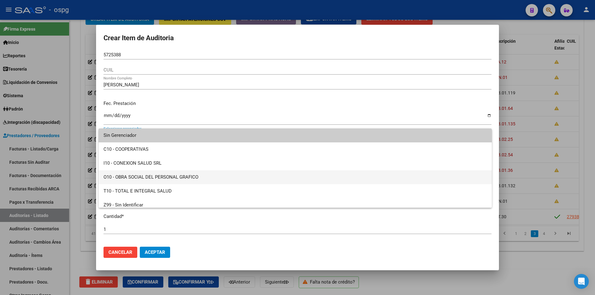
click at [134, 173] on span "O10 - OBRA SOCIAL DEL PERSONAL GRAFICO" at bounding box center [295, 177] width 383 height 14
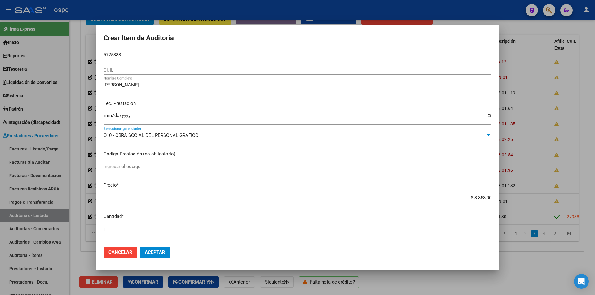
click at [155, 249] on button "Aceptar" at bounding box center [155, 252] width 30 height 11
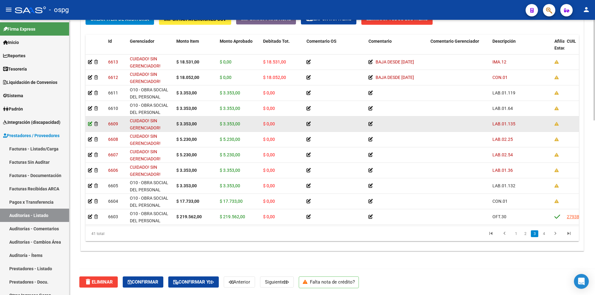
click at [90, 123] on icon at bounding box center [90, 124] width 4 height 4
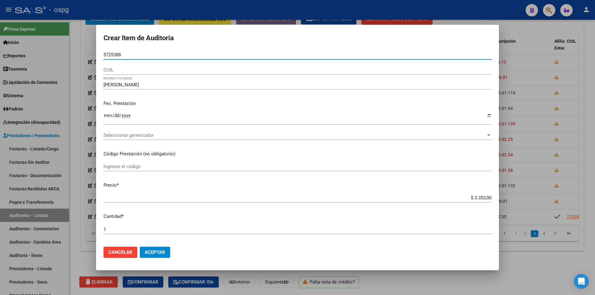
click at [152, 133] on span "Seleccionar gerenciador" at bounding box center [295, 136] width 382 height 6
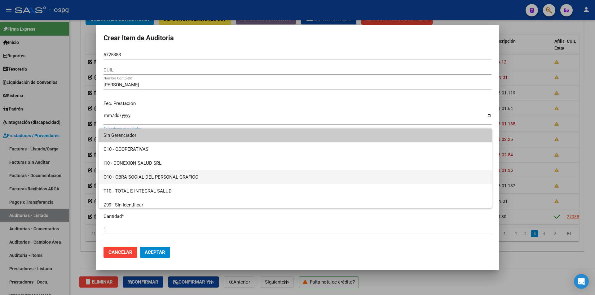
click at [150, 178] on span "O10 - OBRA SOCIAL DEL PERSONAL GRAFICO" at bounding box center [295, 177] width 383 height 14
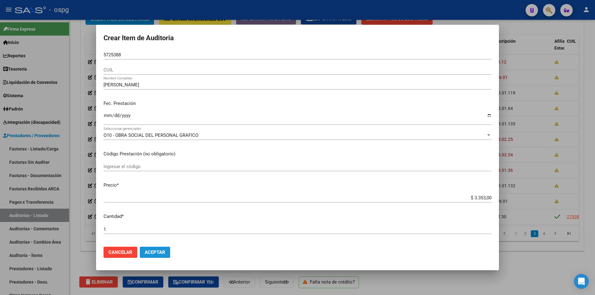
click at [154, 253] on span "Aceptar" at bounding box center [155, 253] width 20 height 6
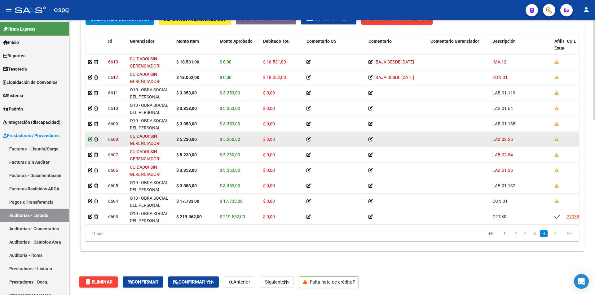
click at [91, 139] on icon at bounding box center [90, 139] width 4 height 4
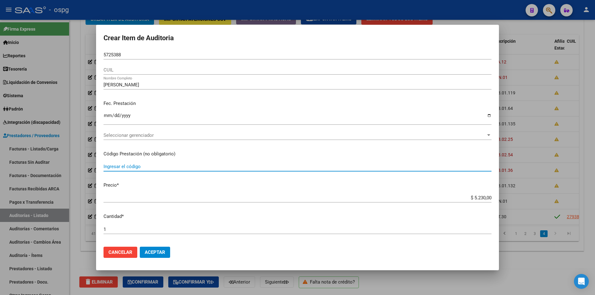
click at [167, 165] on input "Ingresar el código" at bounding box center [298, 167] width 388 height 6
click at [179, 140] on div "Seleccionar gerenciador Seleccionar gerenciador" at bounding box center [298, 135] width 388 height 9
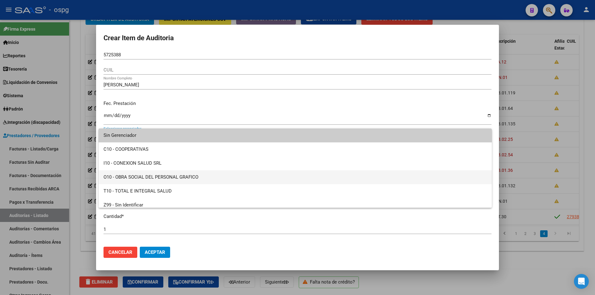
click at [165, 176] on span "O10 - OBRA SOCIAL DEL PERSONAL GRAFICO" at bounding box center [295, 177] width 383 height 14
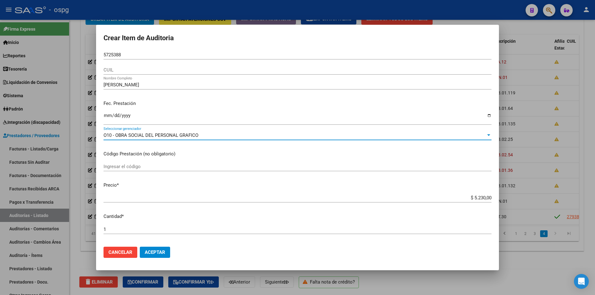
click at [158, 252] on span "Aceptar" at bounding box center [155, 253] width 20 height 6
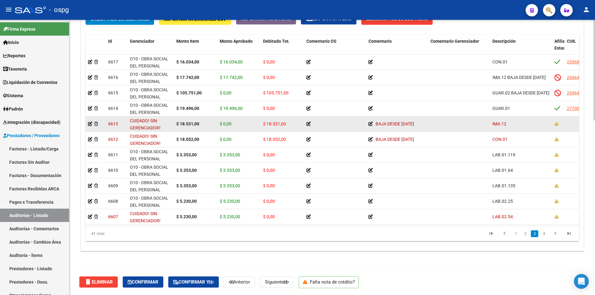
scroll to position [434, 0]
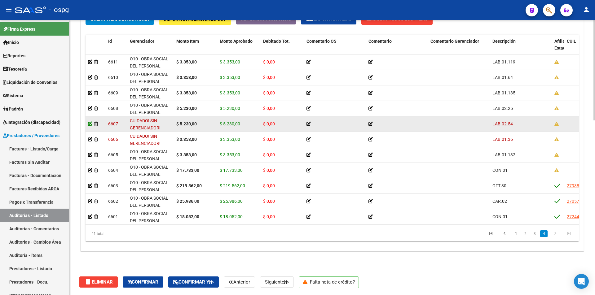
click at [90, 124] on icon at bounding box center [90, 124] width 4 height 4
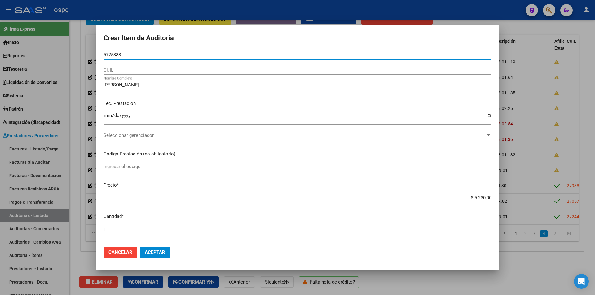
click at [126, 133] on span "Seleccionar gerenciador" at bounding box center [295, 136] width 382 height 6
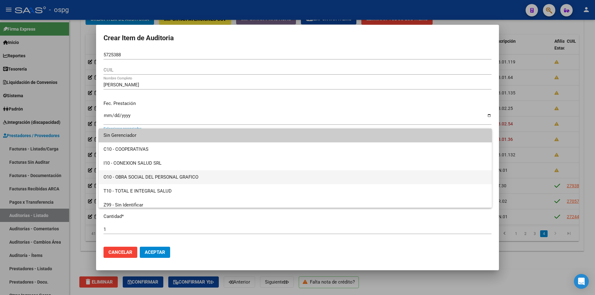
click at [164, 173] on span "O10 - OBRA SOCIAL DEL PERSONAL GRAFICO" at bounding box center [295, 177] width 383 height 14
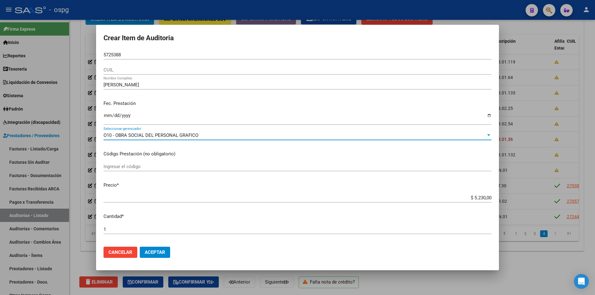
click at [154, 253] on span "Aceptar" at bounding box center [155, 253] width 20 height 6
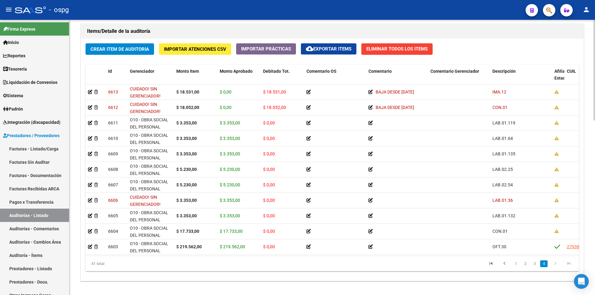
scroll to position [452, 0]
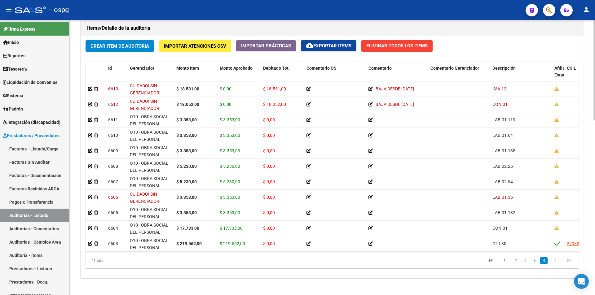
click at [595, 193] on div at bounding box center [594, 235] width 2 height 101
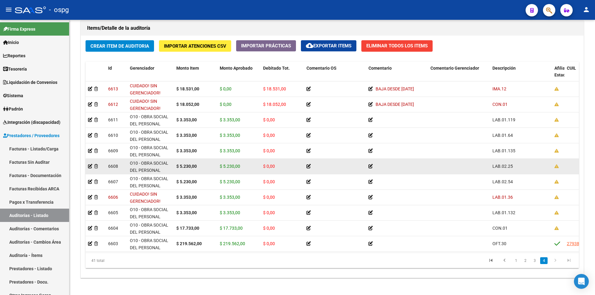
scroll to position [8, 0]
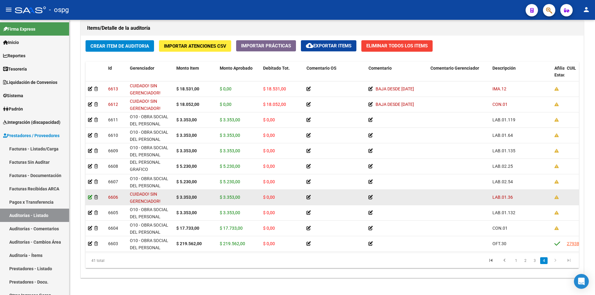
click at [90, 197] on icon at bounding box center [90, 197] width 4 height 4
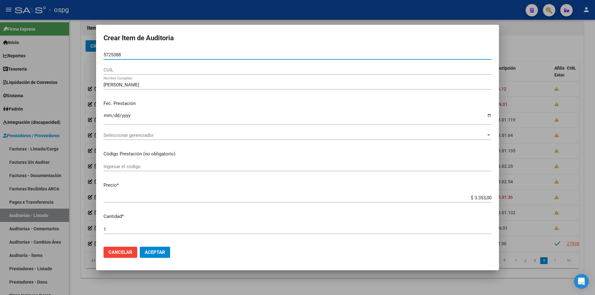
click at [148, 135] on span "Seleccionar gerenciador" at bounding box center [295, 136] width 382 height 6
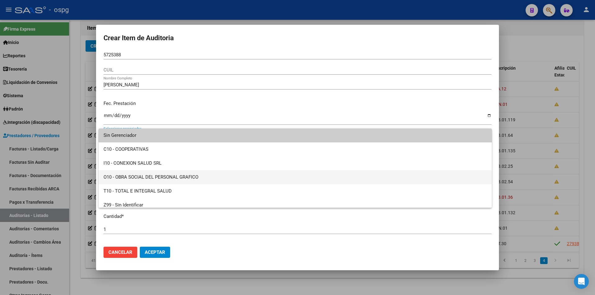
click at [144, 174] on span "O10 - OBRA SOCIAL DEL PERSONAL GRAFICO" at bounding box center [295, 177] width 383 height 14
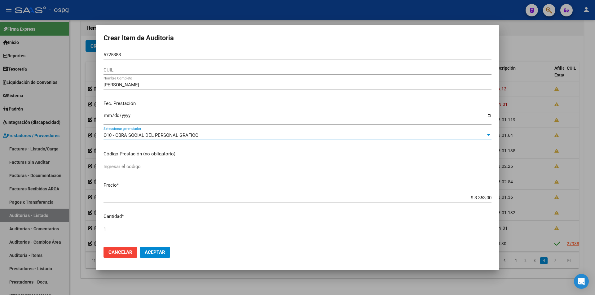
click at [152, 253] on span "Aceptar" at bounding box center [155, 253] width 20 height 6
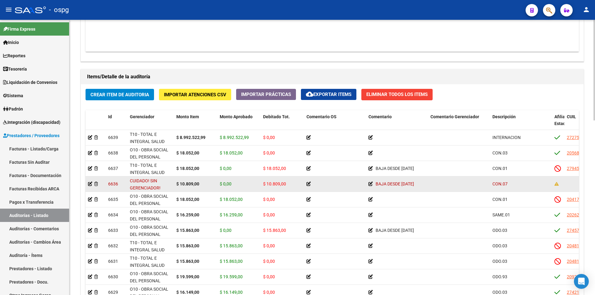
scroll to position [434, 0]
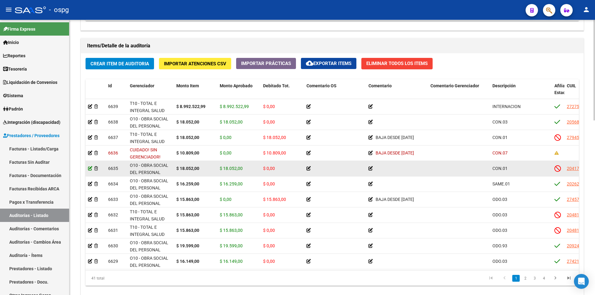
click at [90, 169] on icon at bounding box center [90, 168] width 4 height 4
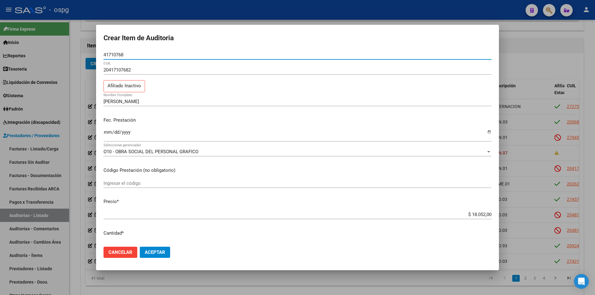
drag, startPoint x: 127, startPoint y: 54, endPoint x: 96, endPoint y: 55, distance: 31.0
click at [96, 55] on mat-dialog-content "41710768 Nro Documento 20417107682 CUIL Afiliado Inactivo [PERSON_NAME] Nombre …" at bounding box center [297, 146] width 403 height 192
paste input "41710768"
type input "41710768"
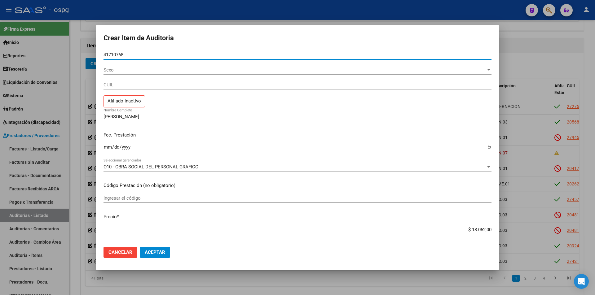
click at [124, 70] on span "Sexo" at bounding box center [295, 70] width 382 height 6
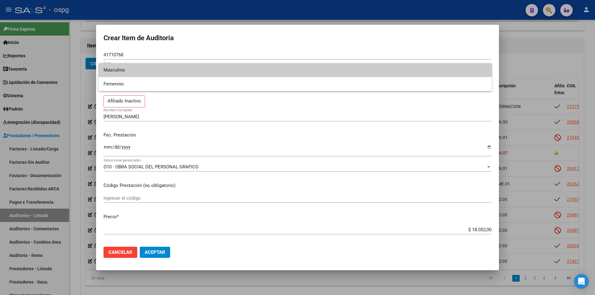
click at [137, 70] on span "Masculino" at bounding box center [295, 70] width 383 height 14
type input "20417107682"
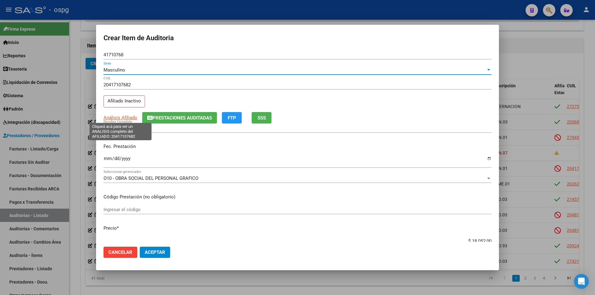
click at [125, 119] on span "Análisis Afiliado" at bounding box center [121, 118] width 34 height 6
type textarea "20417107682"
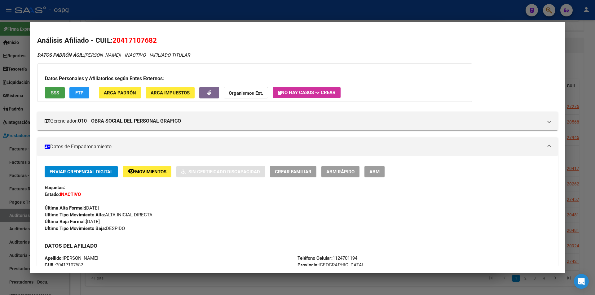
click at [57, 90] on span "SSS" at bounding box center [55, 93] width 8 height 6
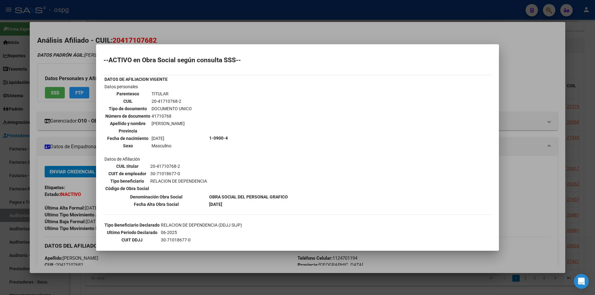
click at [227, 36] on div at bounding box center [297, 147] width 595 height 295
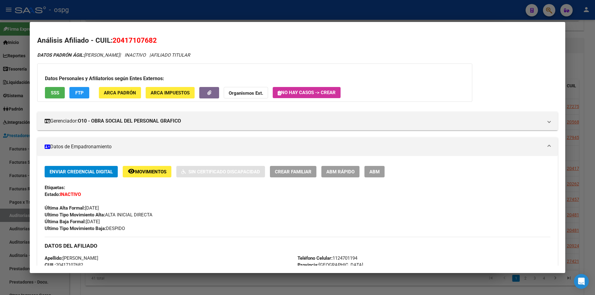
click at [236, 14] on div at bounding box center [297, 147] width 595 height 295
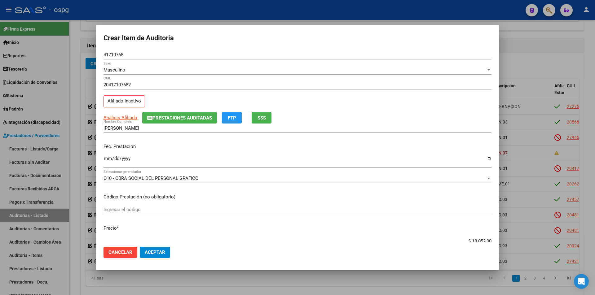
click at [529, 61] on div at bounding box center [297, 147] width 595 height 295
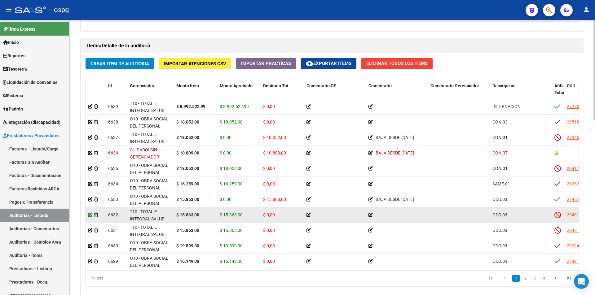
click at [88, 216] on icon at bounding box center [90, 215] width 4 height 4
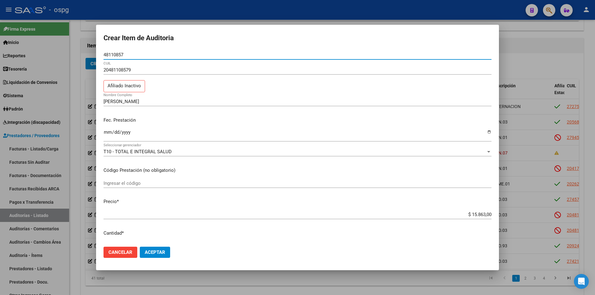
drag, startPoint x: 128, startPoint y: 55, endPoint x: 84, endPoint y: 53, distance: 44.4
click at [84, 53] on div "Crear Item de Auditoria 48110857 Nro Documento 20481108579 CUIL Afiliado Inacti…" at bounding box center [297, 147] width 595 height 295
paste input "48110857"
type input "48110857"
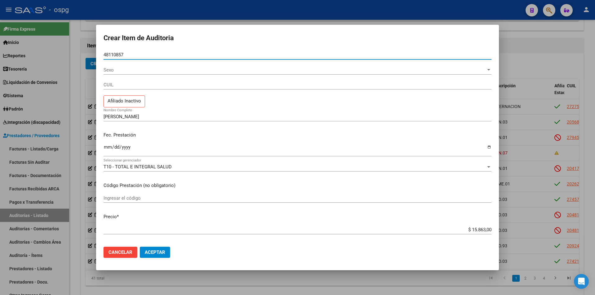
click at [123, 68] on span "Sexo" at bounding box center [295, 70] width 382 height 6
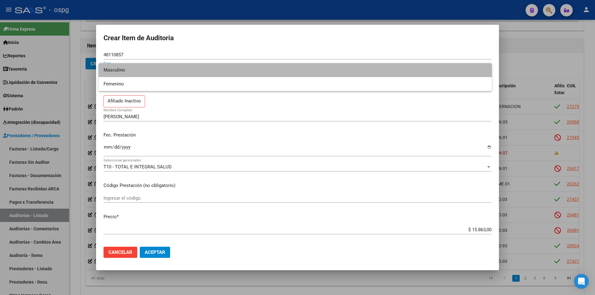
click at [124, 69] on span "Masculino" at bounding box center [295, 70] width 383 height 14
type input "20481108579"
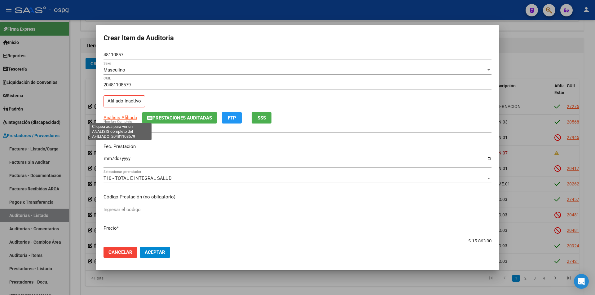
click at [120, 117] on span "Análisis Afiliado" at bounding box center [121, 118] width 34 height 6
type textarea "20481108579"
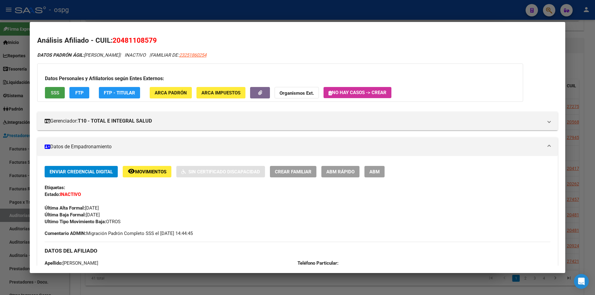
click at [51, 91] on span "SSS" at bounding box center [55, 93] width 8 height 6
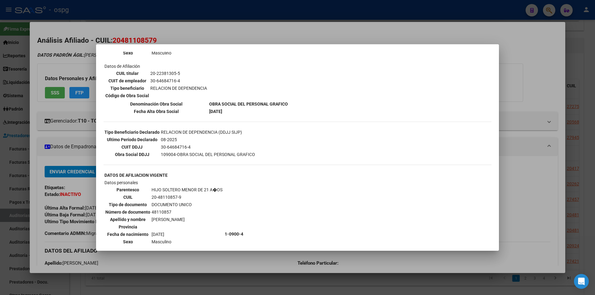
scroll to position [0, 0]
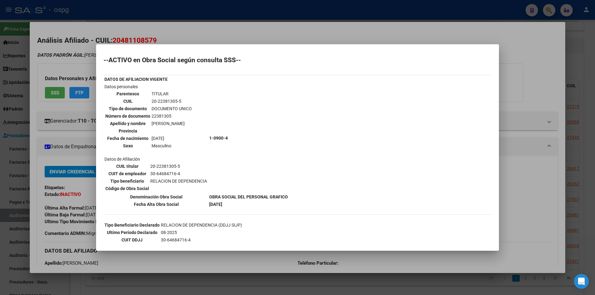
click at [260, 40] on div at bounding box center [297, 147] width 595 height 295
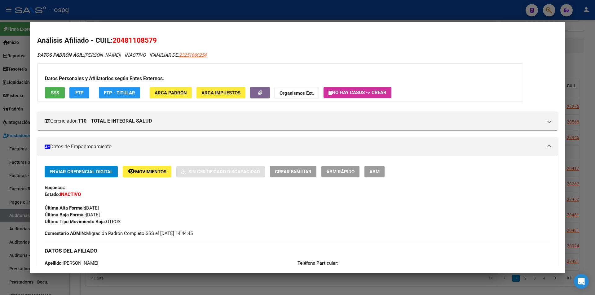
click at [226, 15] on div at bounding box center [297, 147] width 595 height 295
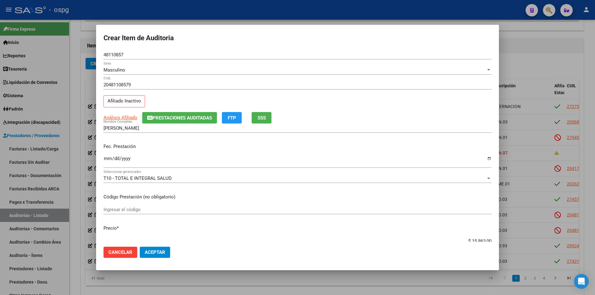
click at [204, 17] on div at bounding box center [297, 147] width 595 height 295
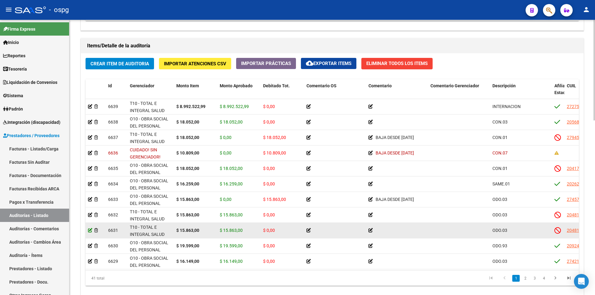
click at [89, 230] on icon at bounding box center [90, 230] width 4 height 4
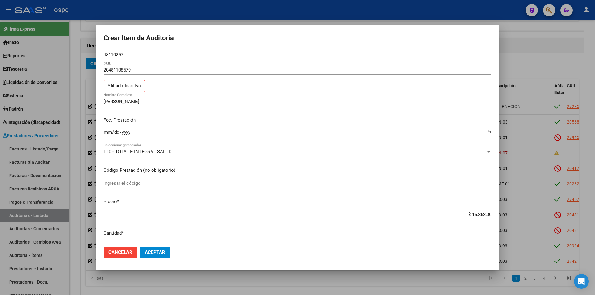
click at [228, 21] on div at bounding box center [297, 147] width 595 height 295
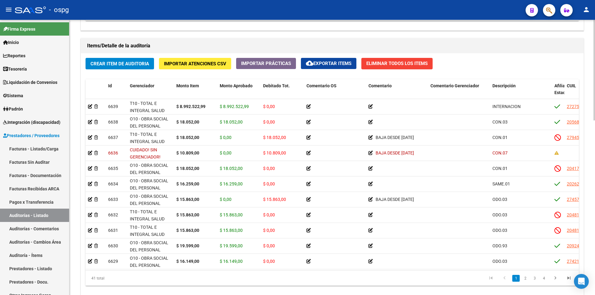
scroll to position [279, 0]
